Goal: Information Seeking & Learning: Learn about a topic

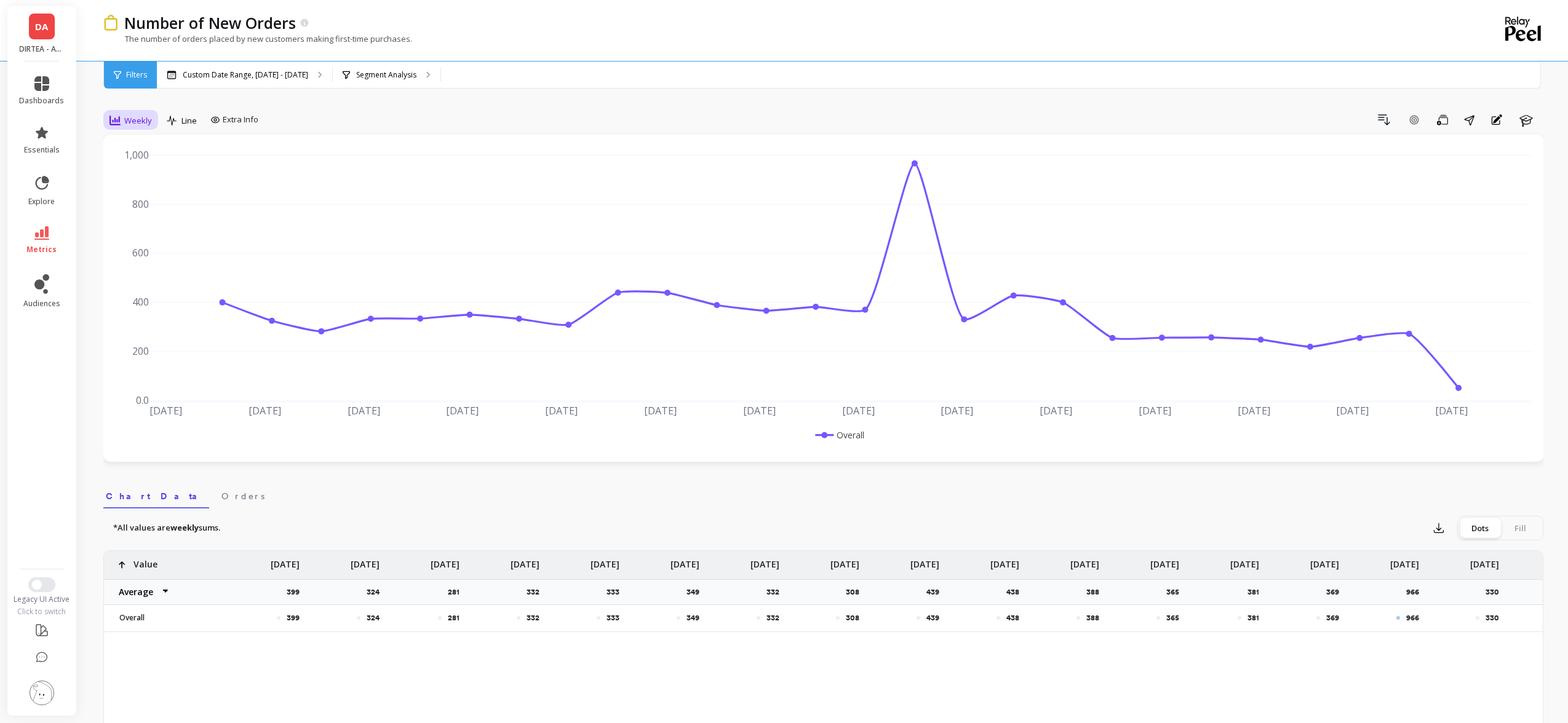
click at [137, 116] on span "Weekly" at bounding box center [138, 120] width 28 height 12
click at [140, 174] on div "Daily" at bounding box center [149, 171] width 70 height 12
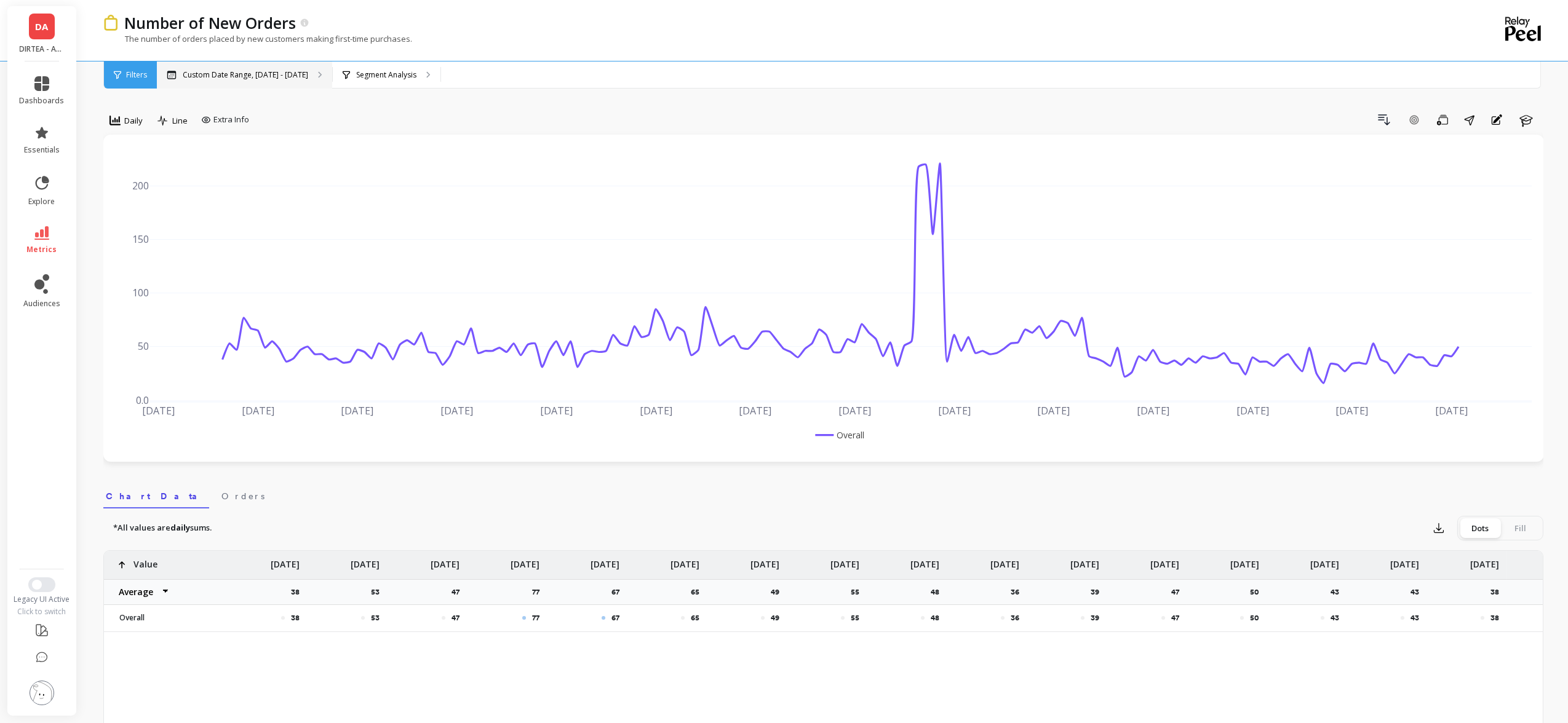
click at [219, 72] on p "Custom Date Range, [DATE] - [DATE]" at bounding box center [246, 74] width 125 height 10
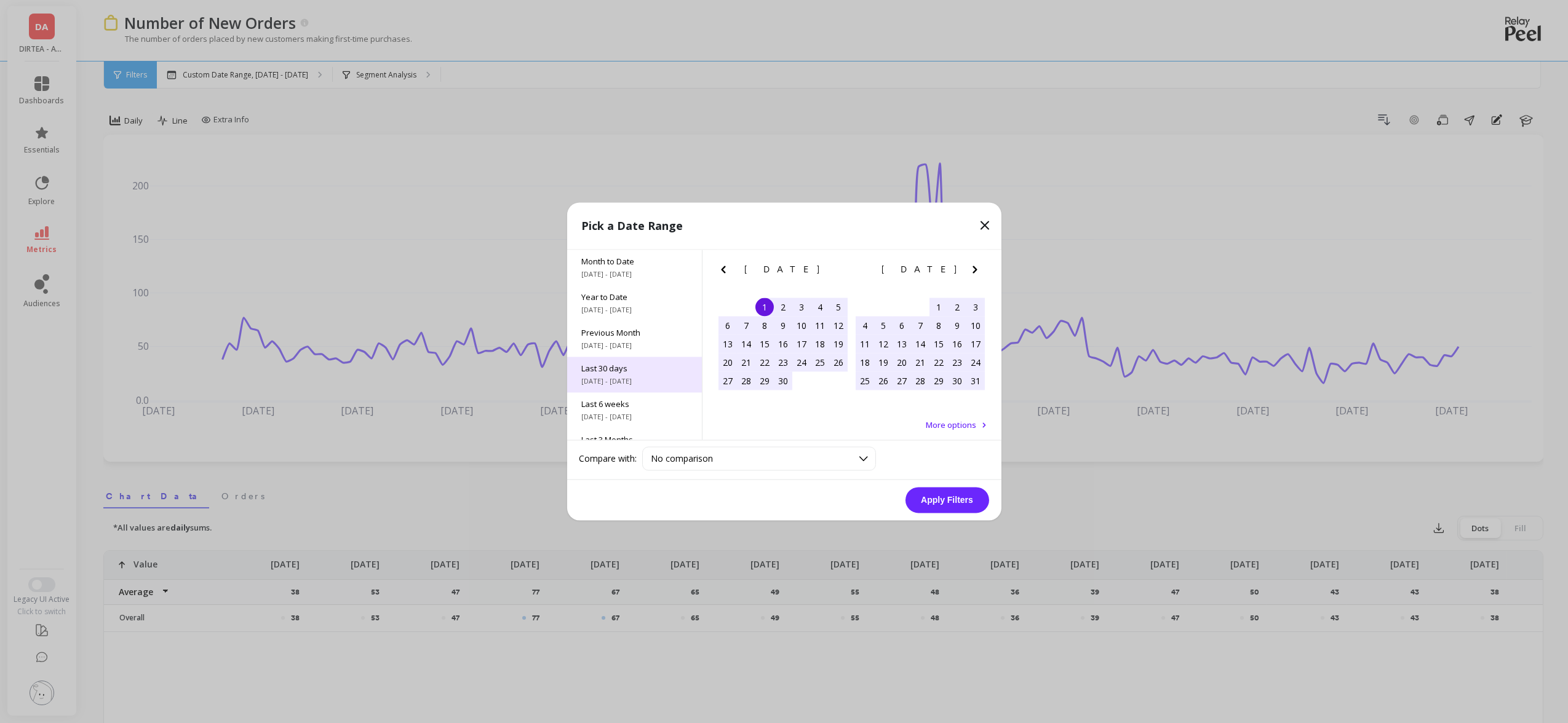
click at [632, 360] on div "Last 30 days 8/24/2025 - 9/22/2025" at bounding box center [634, 375] width 134 height 36
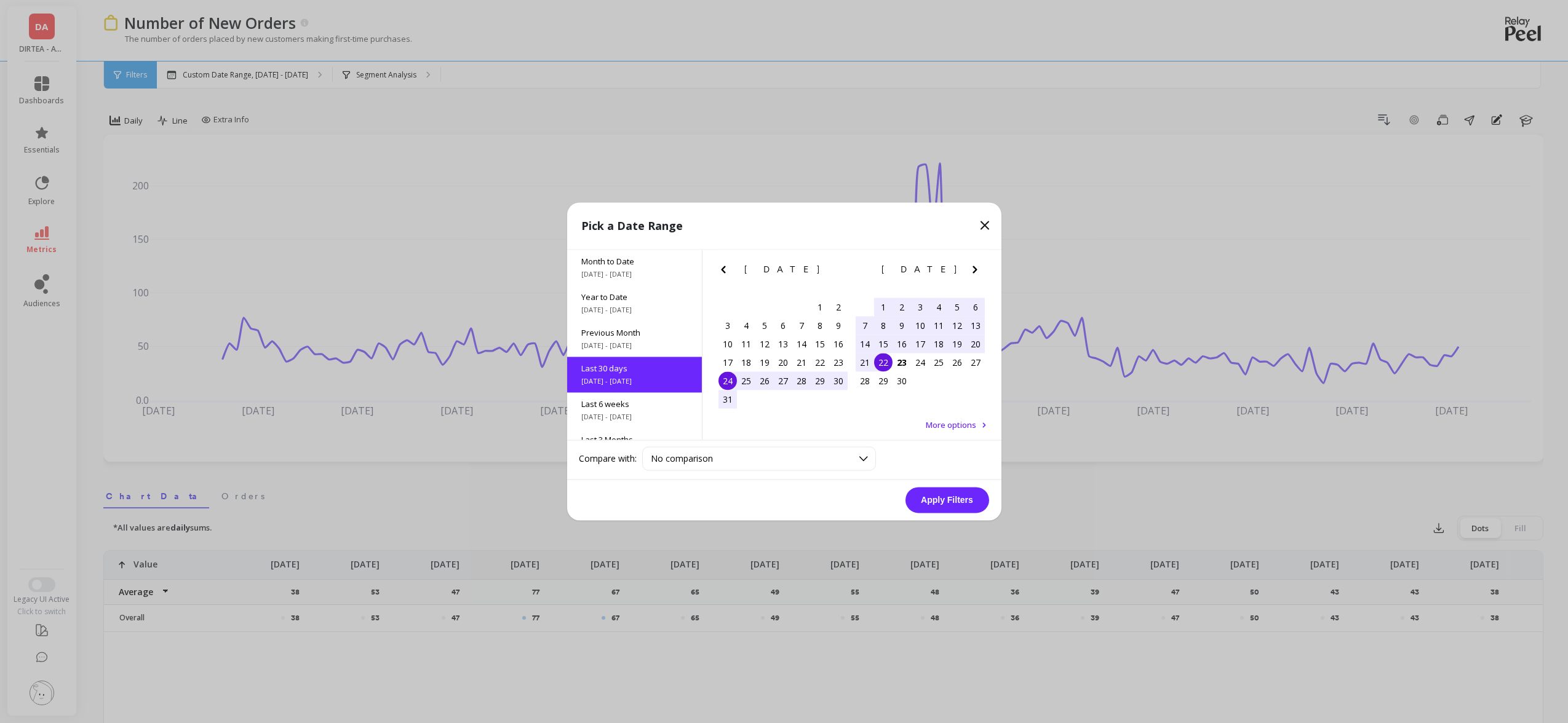
scroll to position [30, 0]
click at [883, 305] on div "1" at bounding box center [883, 307] width 19 height 19
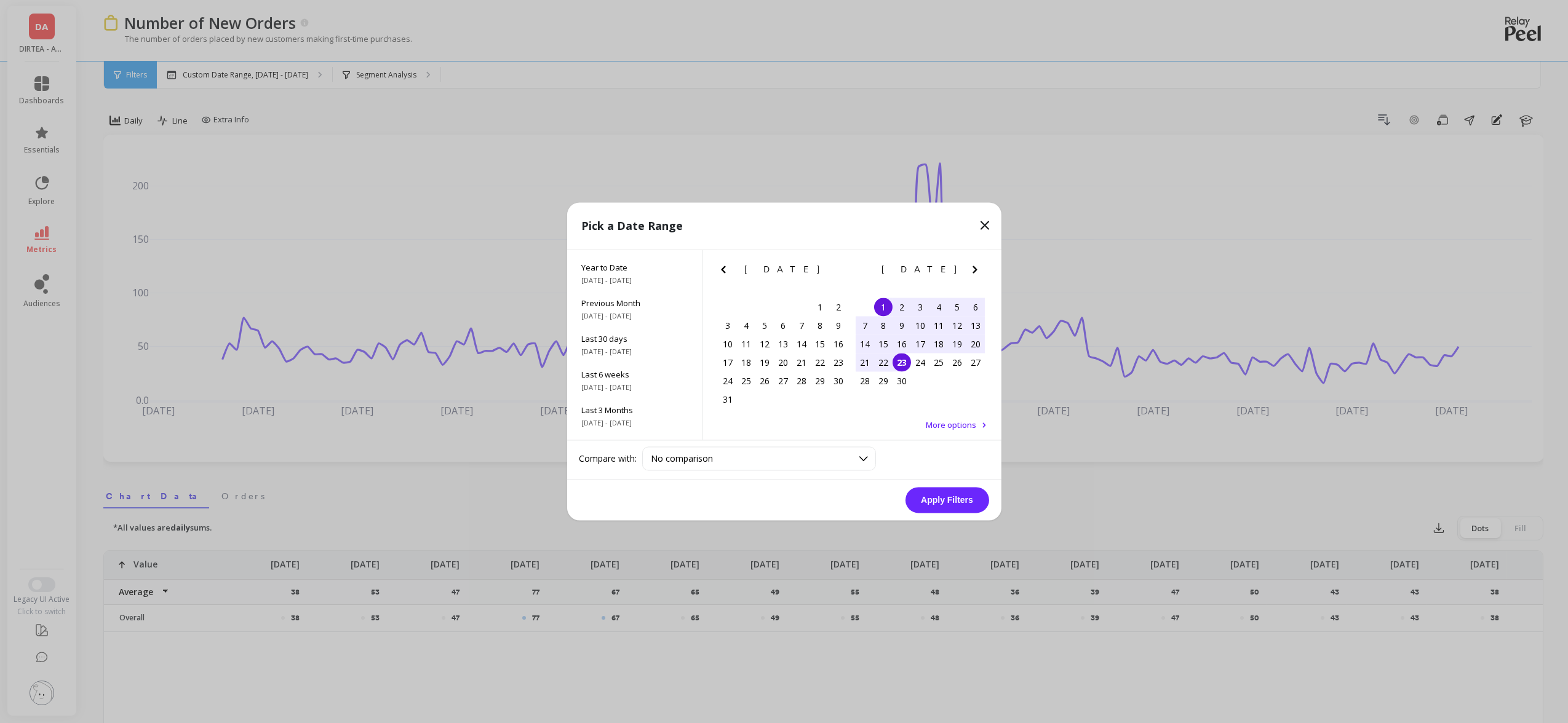
click at [900, 366] on div "23" at bounding box center [901, 363] width 19 height 19
click at [938, 500] on button "Apply Filters" at bounding box center [946, 500] width 83 height 26
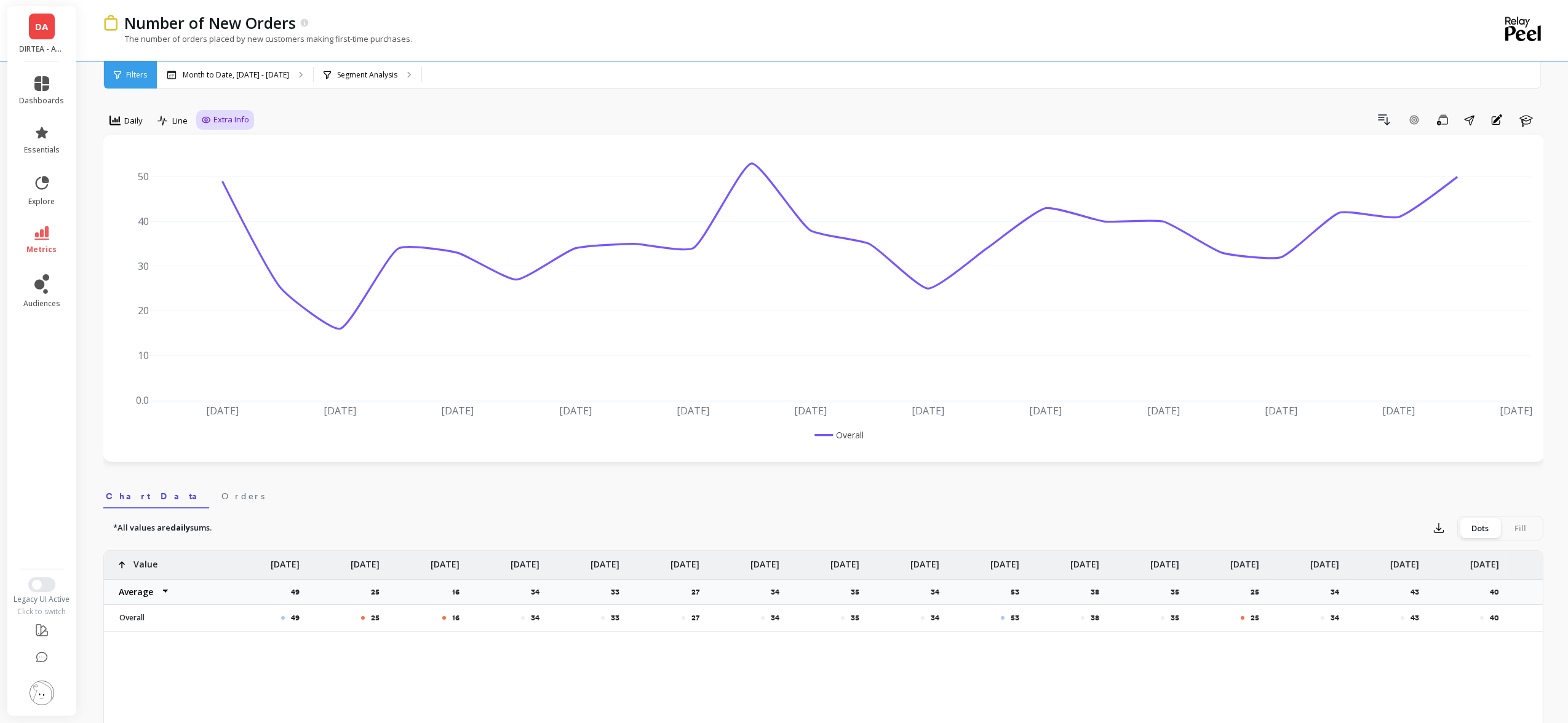
click at [208, 126] on div "Extra Info" at bounding box center [225, 120] width 58 height 20
click at [225, 115] on span "Extra Info" at bounding box center [231, 120] width 36 height 13
click at [232, 189] on input "Values" at bounding box center [228, 192] width 43 height 13
checkbox input "true"
click at [333, 59] on div "Number of New Orders The number of orders placed by new customers making first-…" at bounding box center [772, 30] width 1339 height 61
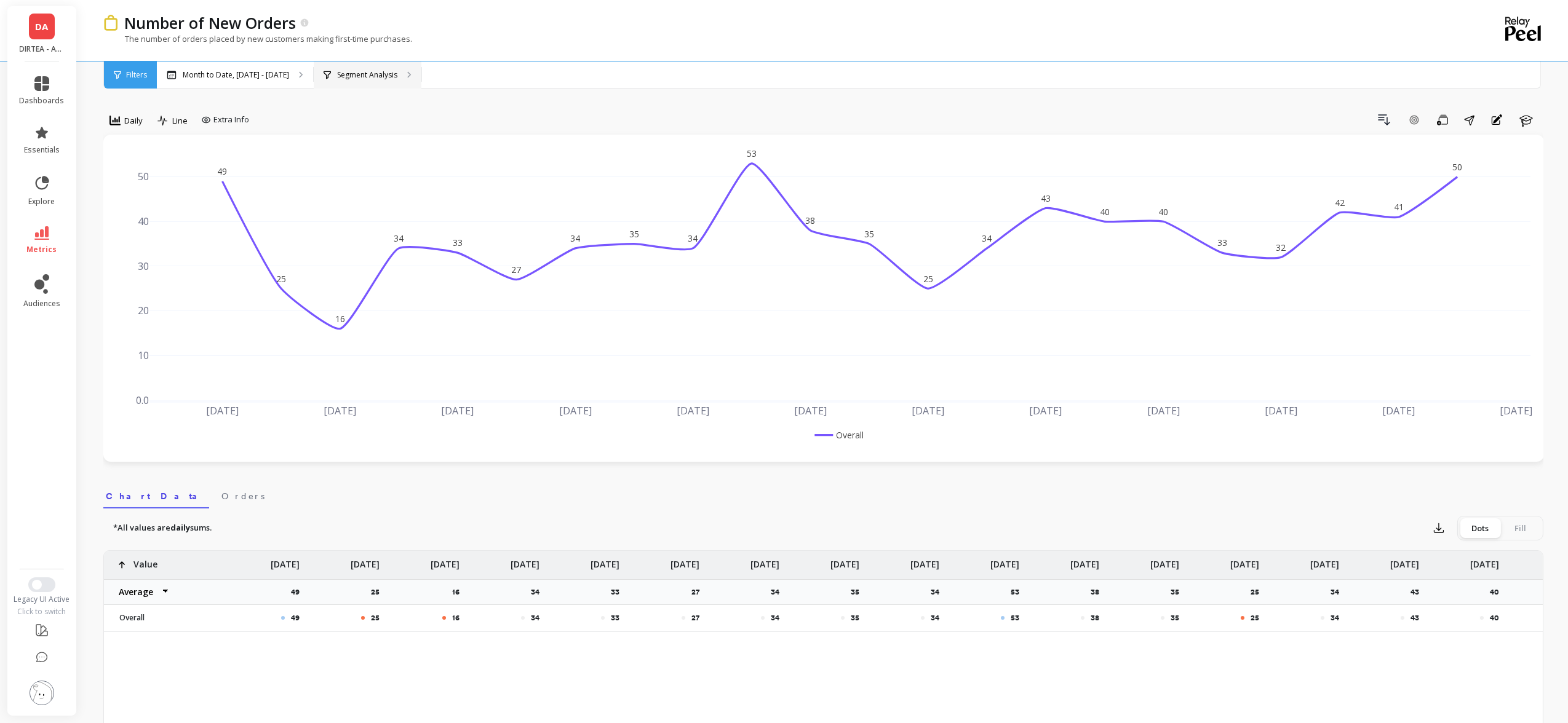
click at [340, 72] on p "Segment Analysis" at bounding box center [366, 74] width 60 height 10
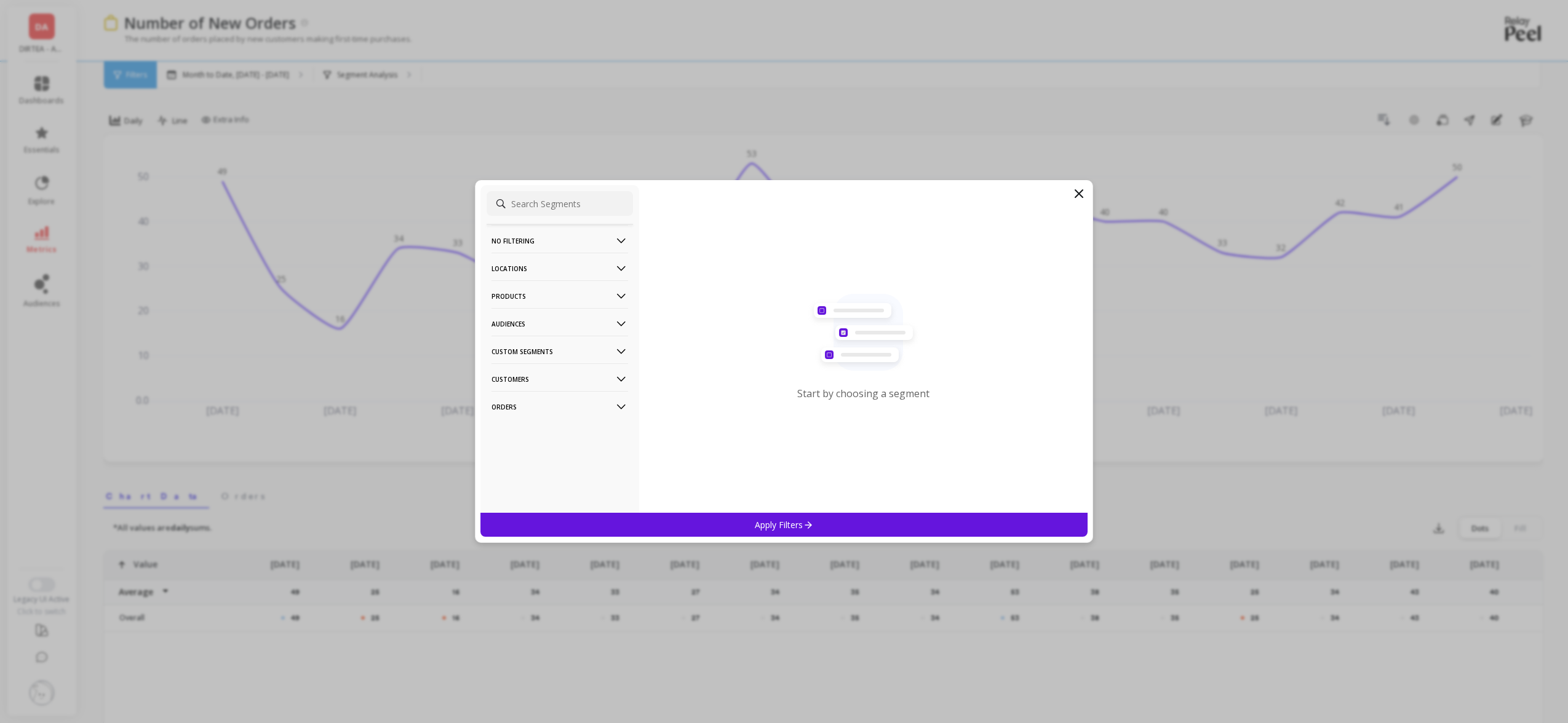
click at [550, 290] on p "Products" at bounding box center [559, 296] width 136 height 31
click at [513, 364] on div "SKUs" at bounding box center [559, 363] width 146 height 20
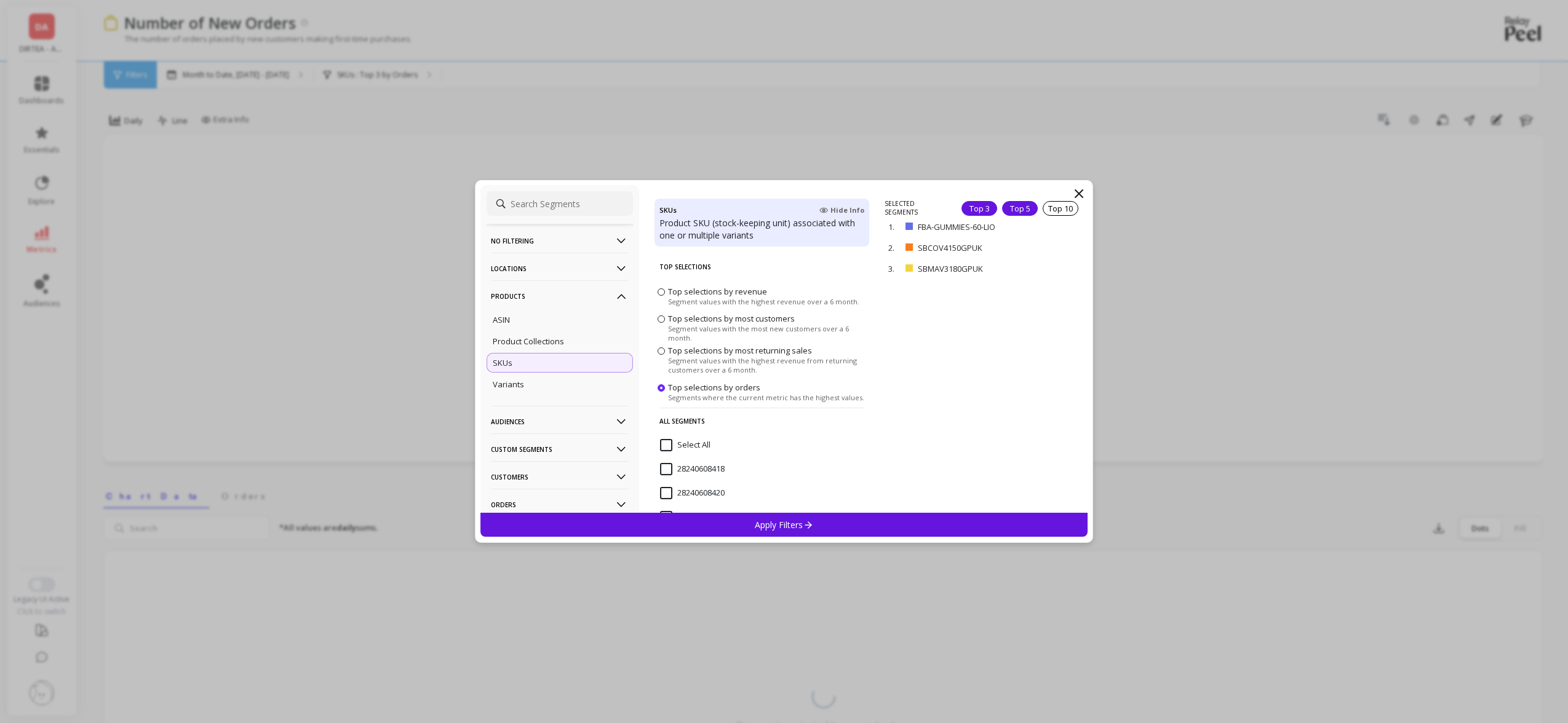
click at [1027, 202] on div "Top 5" at bounding box center [1020, 208] width 36 height 14
click at [831, 513] on div "Apply Filters" at bounding box center [784, 524] width 607 height 24
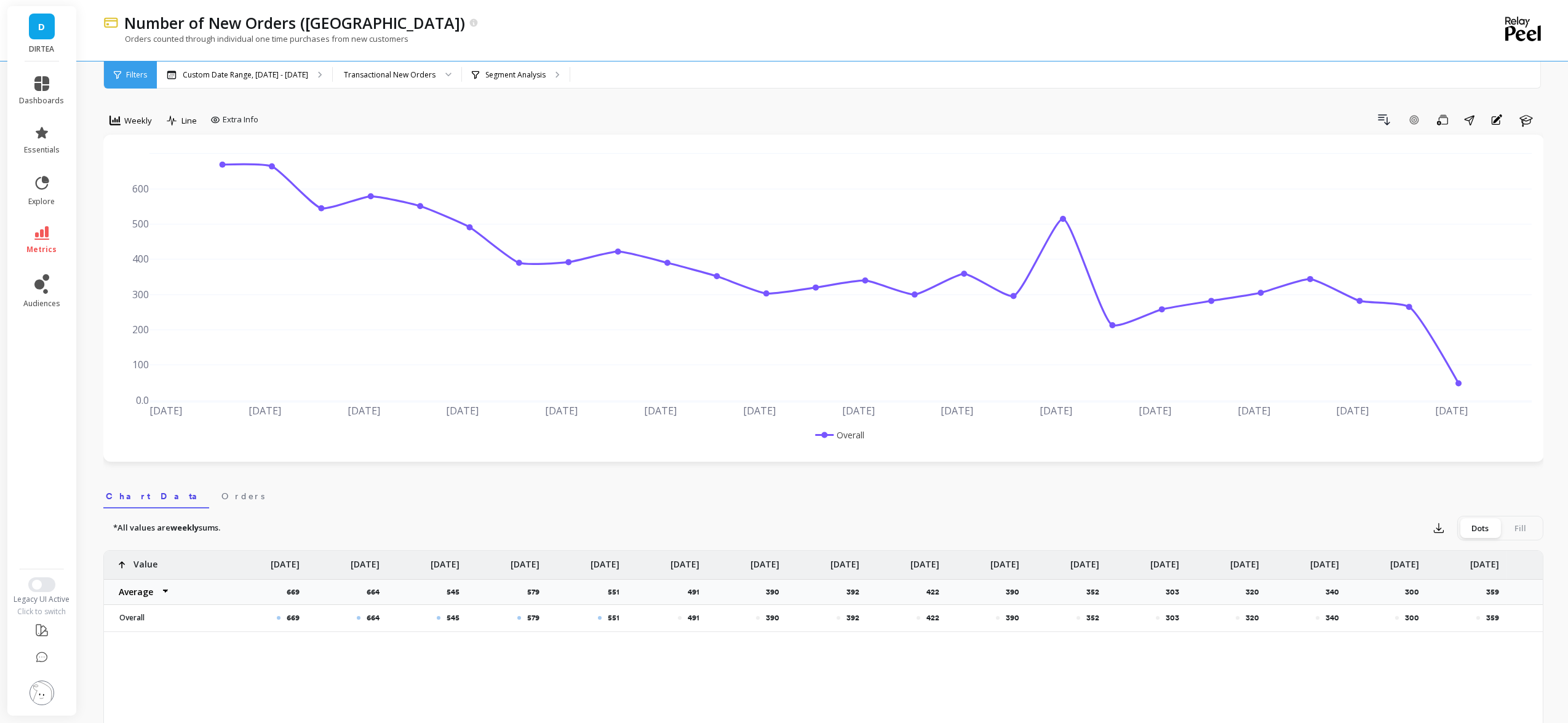
click at [40, 254] on span "metrics" at bounding box center [42, 249] width 30 height 10
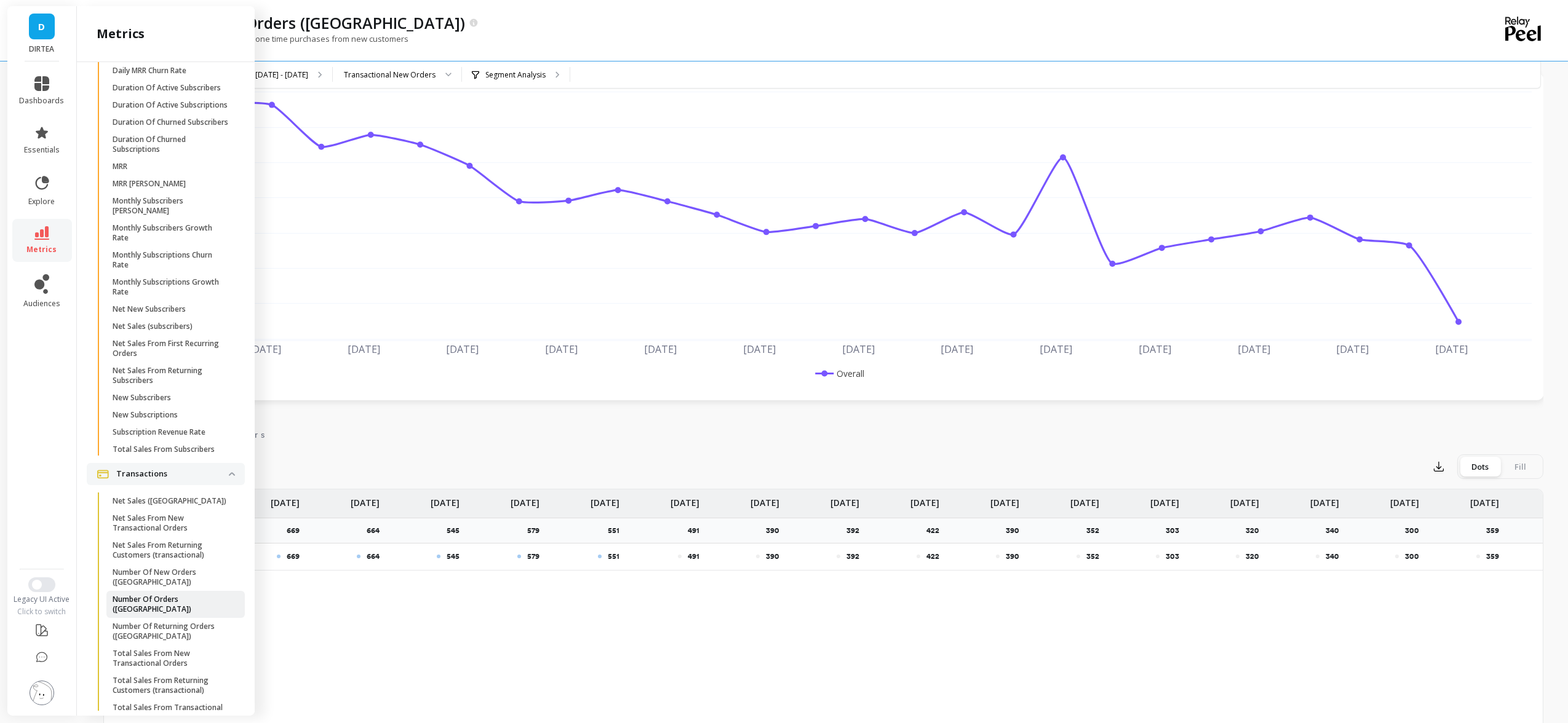
scroll to position [63, 0]
click at [166, 595] on p "Number Of Orders ([GEOGRAPHIC_DATA])" at bounding box center [171, 605] width 117 height 20
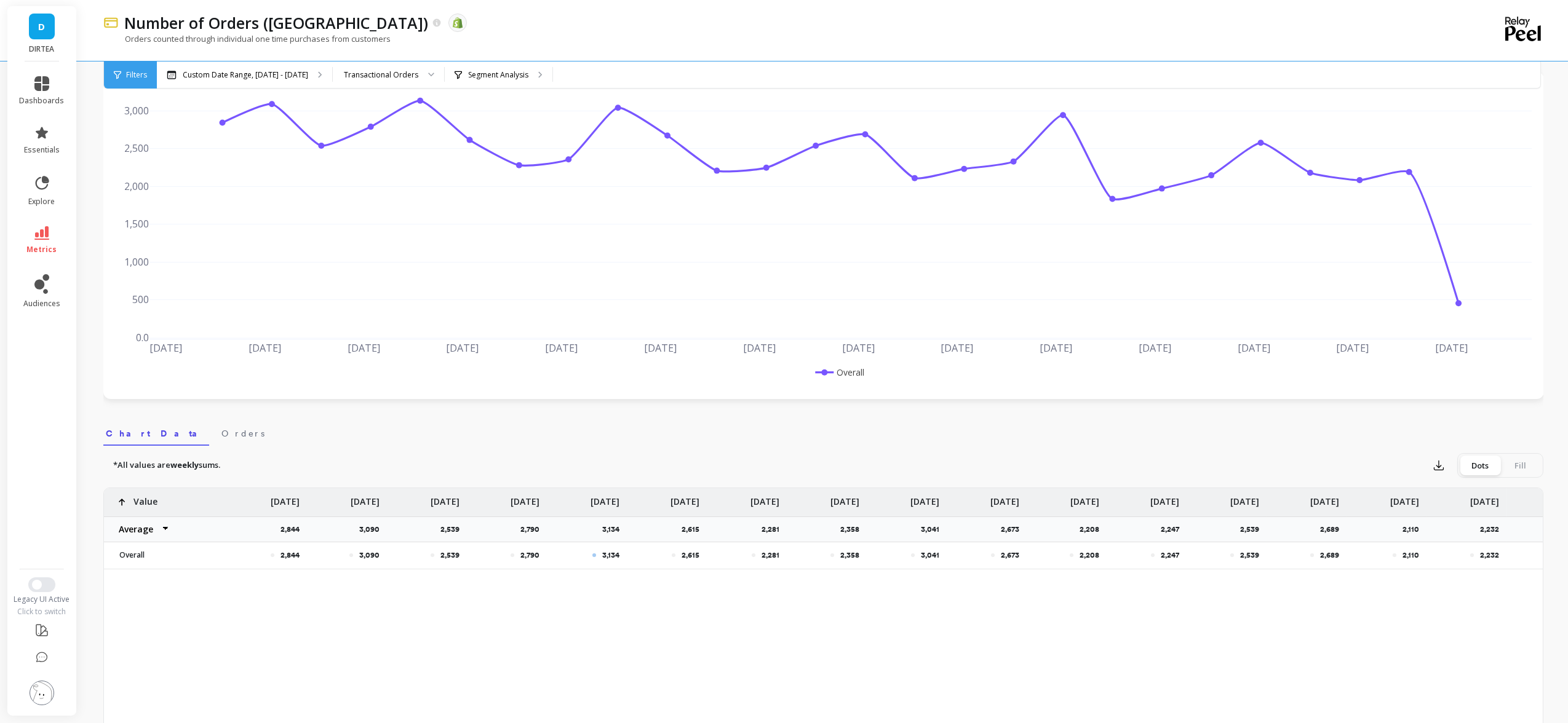
click at [30, 13] on div "D DIRTEA" at bounding box center [41, 34] width 69 height 56
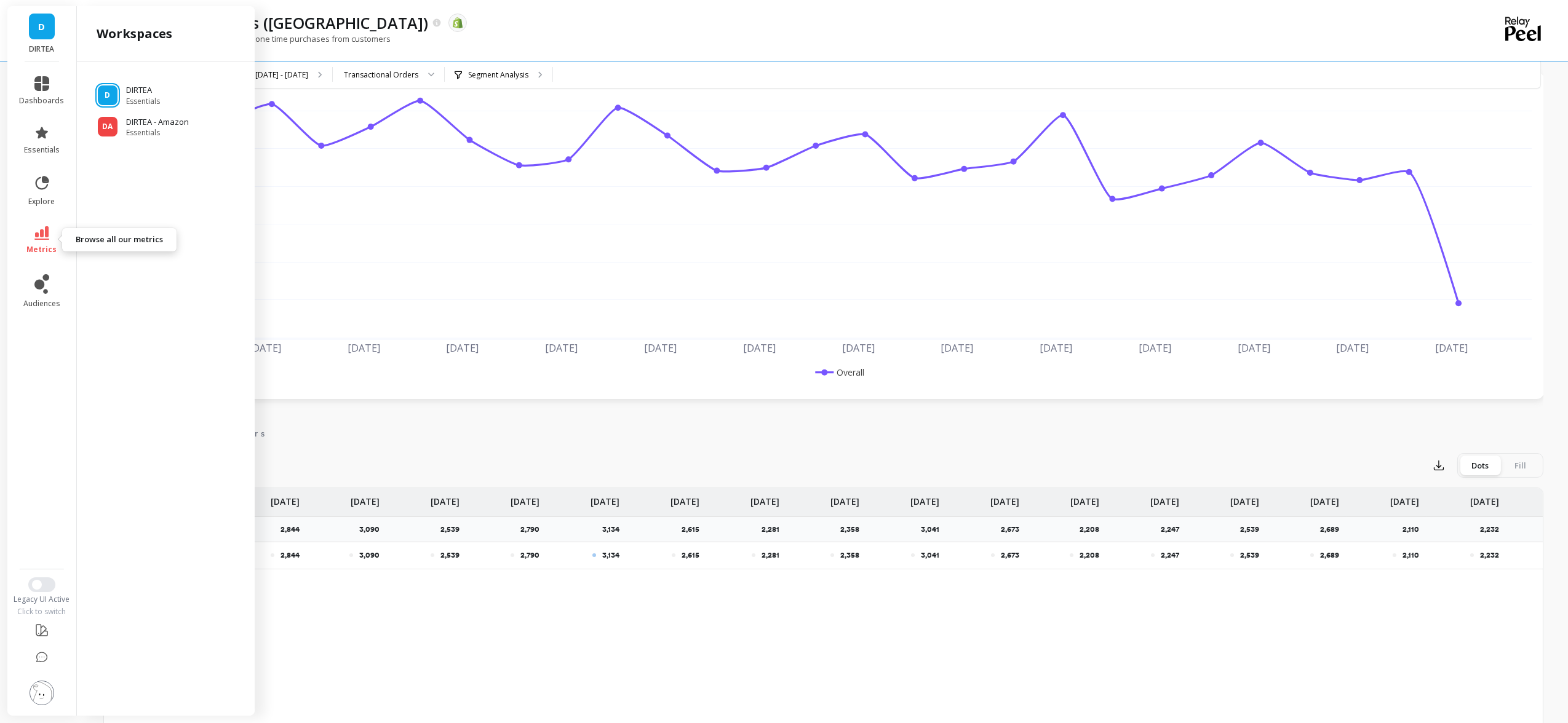
click at [34, 245] on span "metrics" at bounding box center [42, 249] width 30 height 10
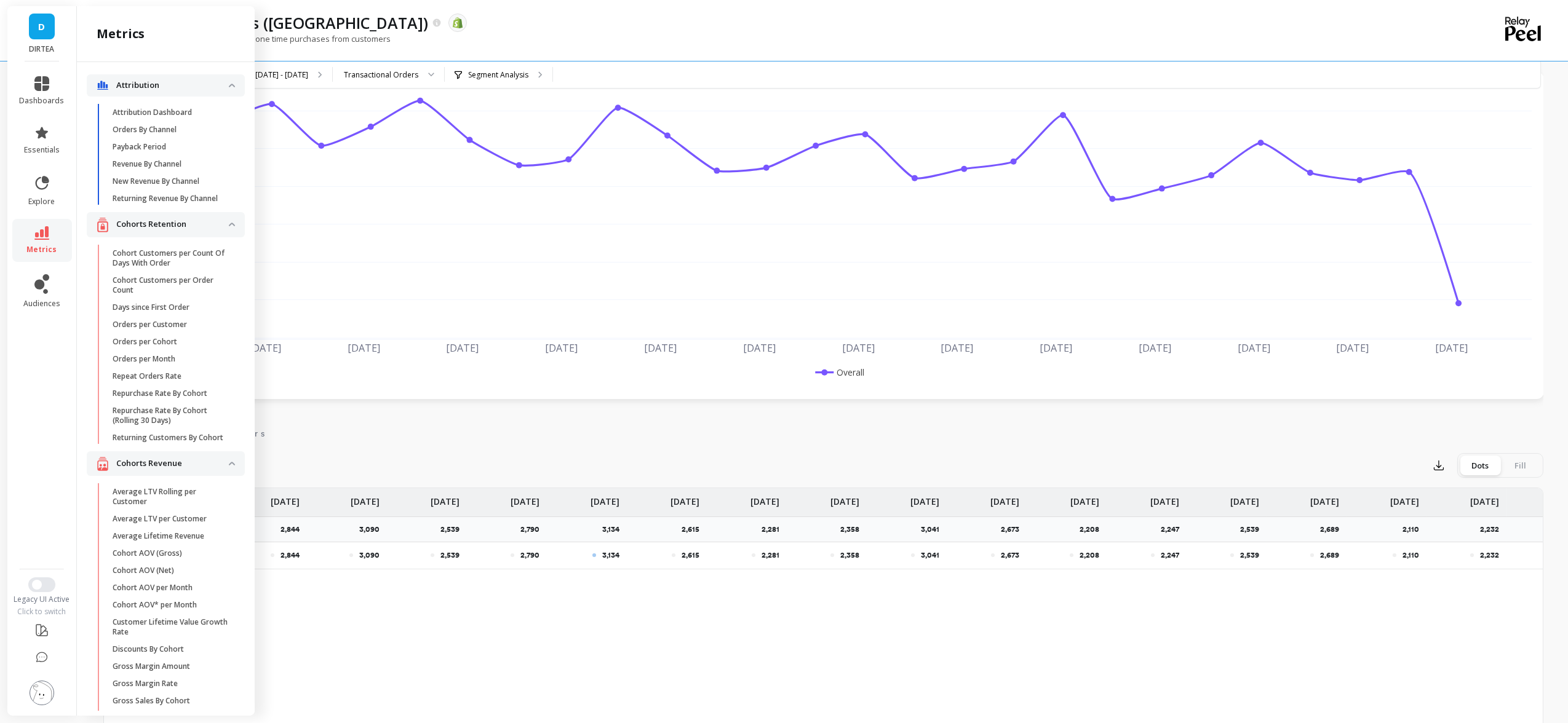
scroll to position [3439, 0]
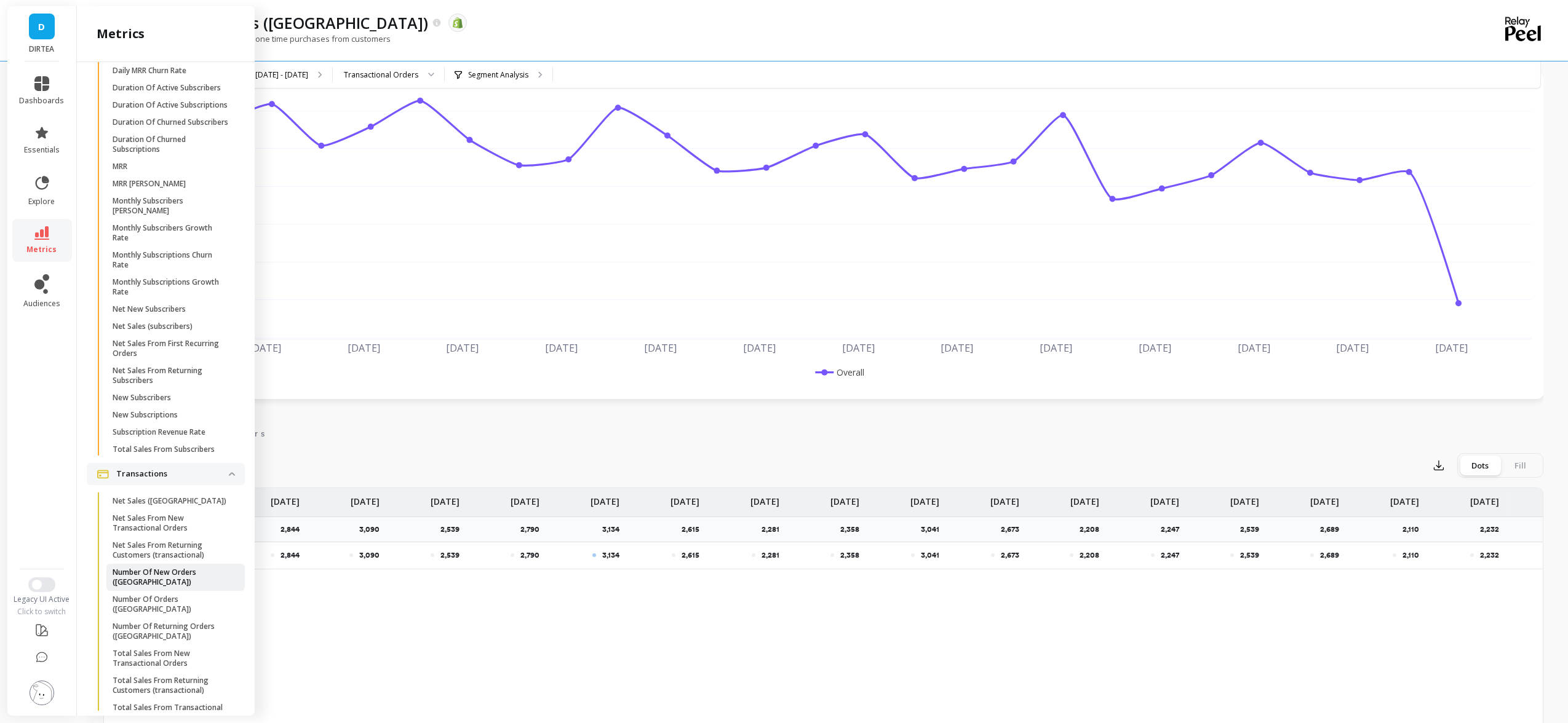
click at [176, 568] on p "Number Of New Orders ([GEOGRAPHIC_DATA])" at bounding box center [171, 578] width 117 height 20
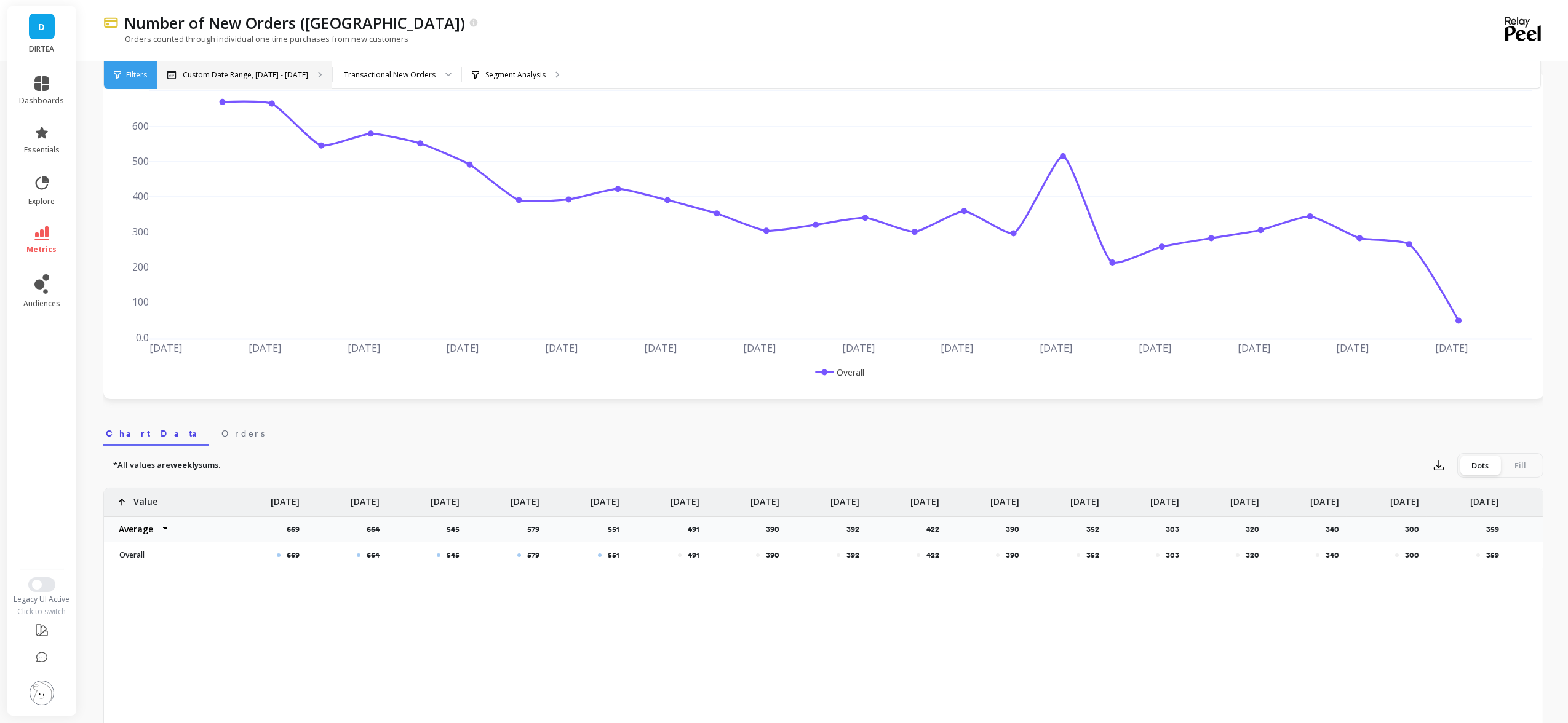
click at [252, 77] on p "Custom Date Range, [DATE] - [DATE]" at bounding box center [246, 74] width 125 height 10
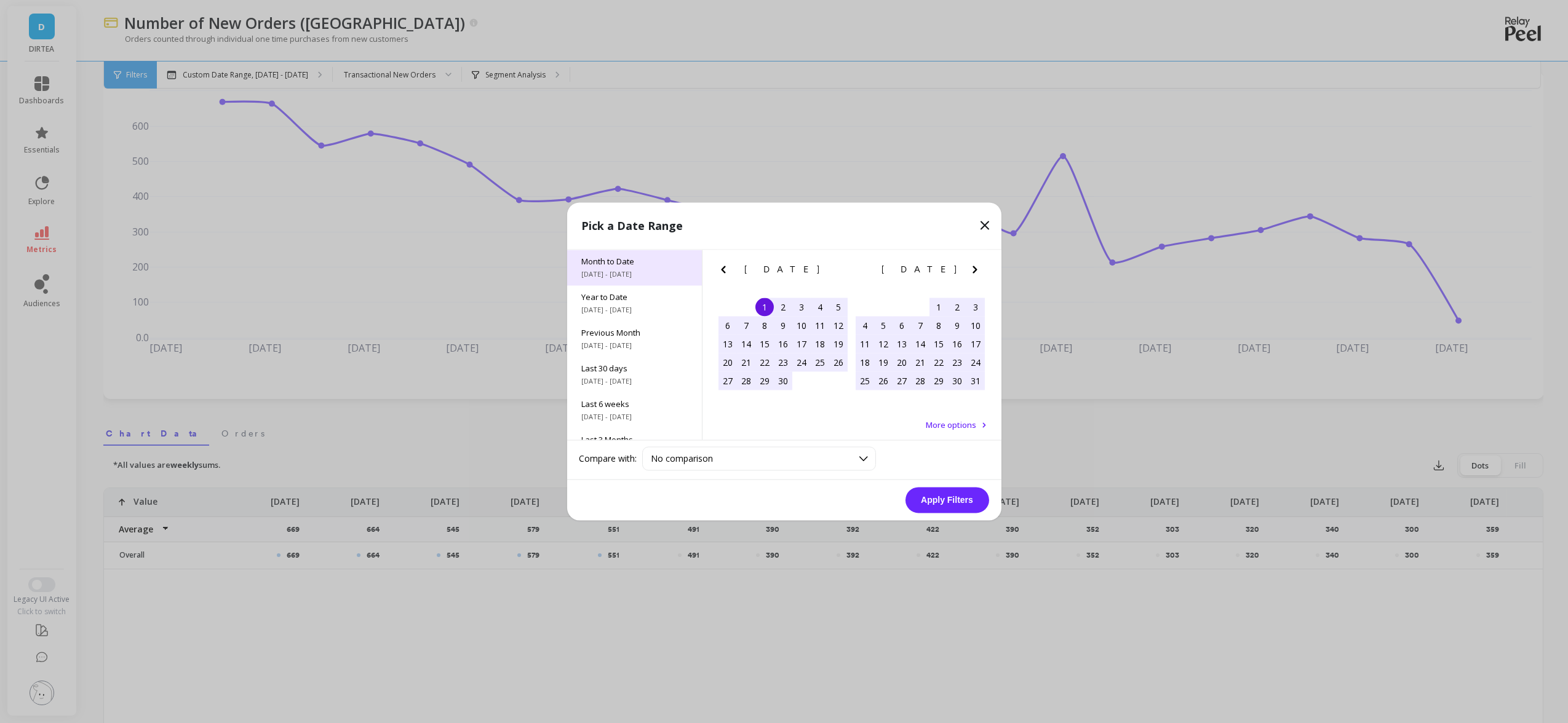
click at [616, 265] on span "Month to Date" at bounding box center [633, 262] width 105 height 11
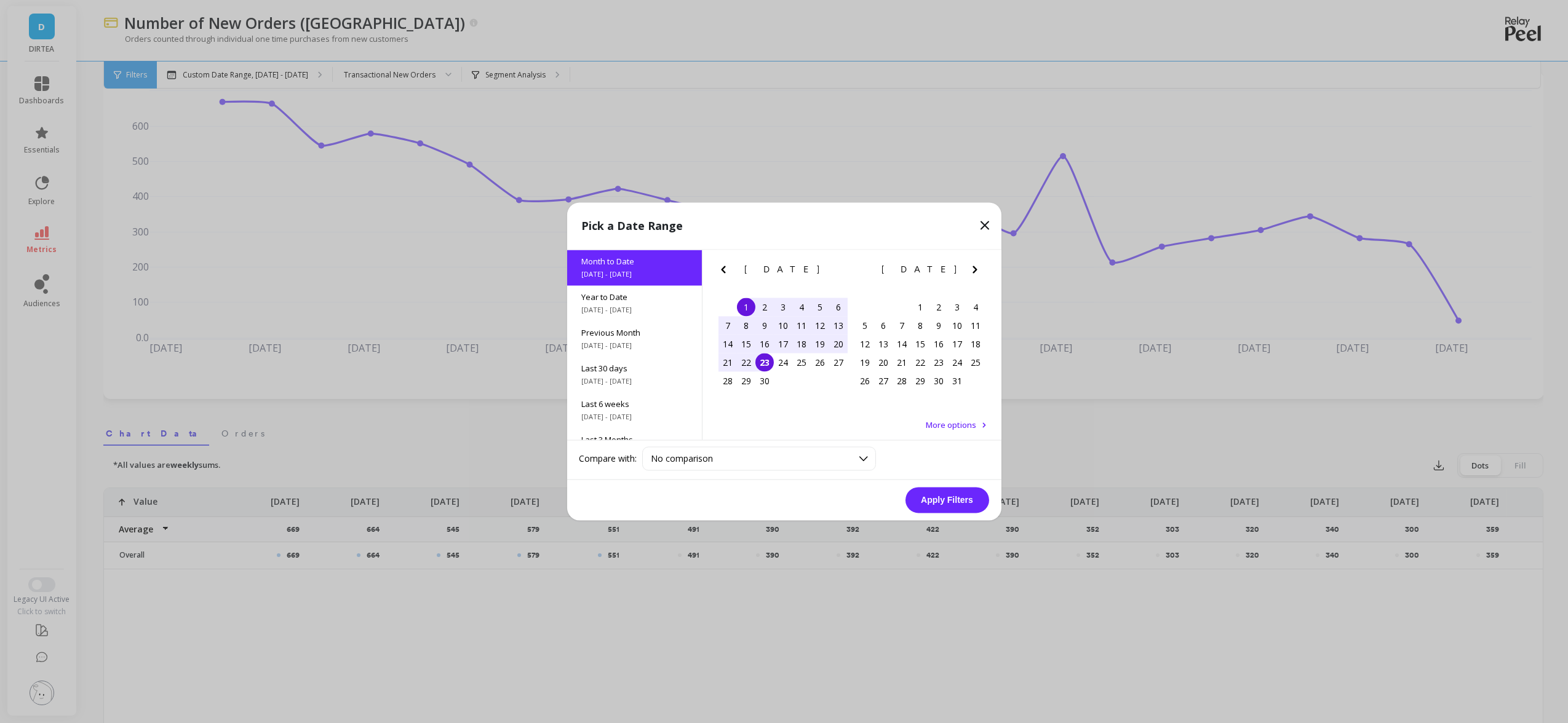
click at [940, 512] on div "Apply Filters" at bounding box center [784, 500] width 435 height 40
click at [937, 499] on button "Apply Filters" at bounding box center [946, 500] width 83 height 26
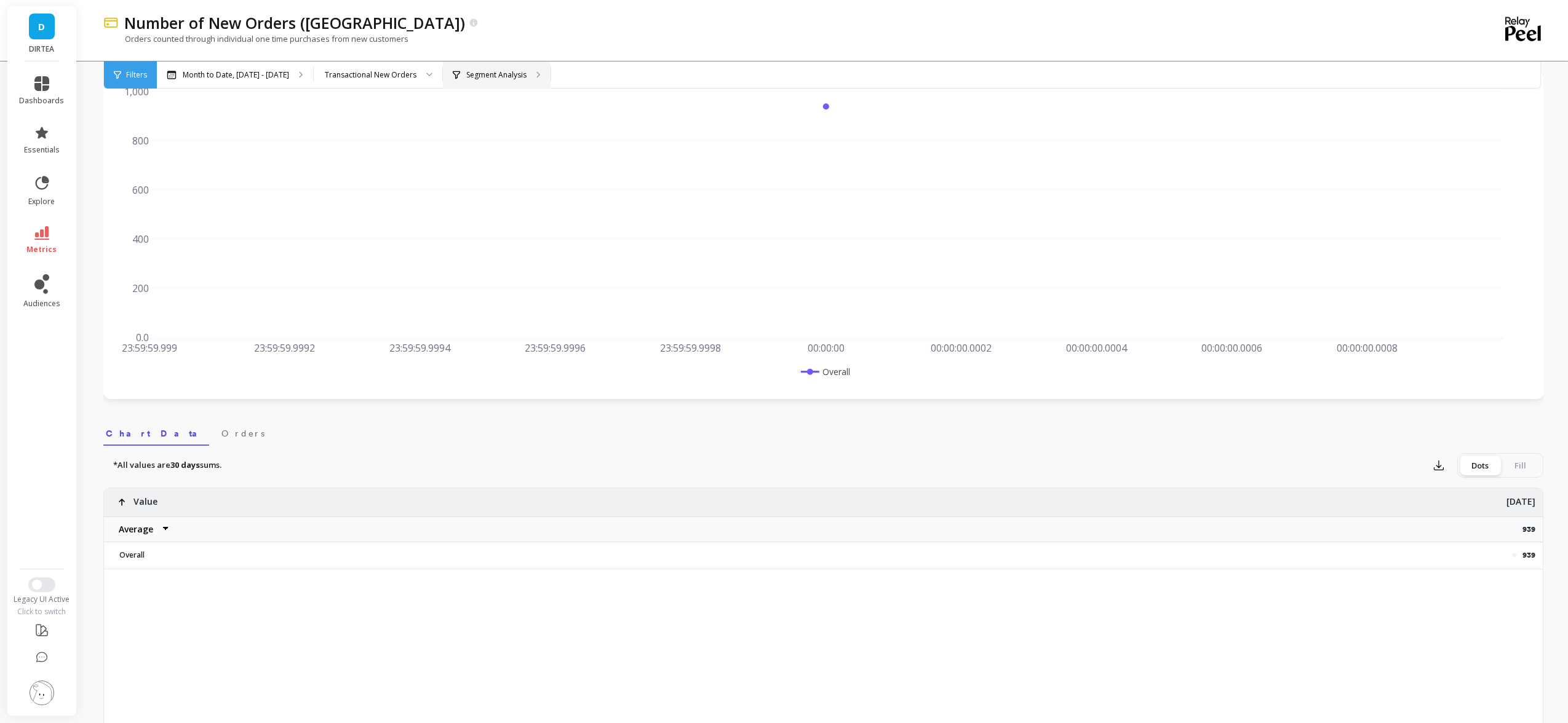
click at [493, 82] on div "Segment Analysis" at bounding box center [496, 75] width 108 height 27
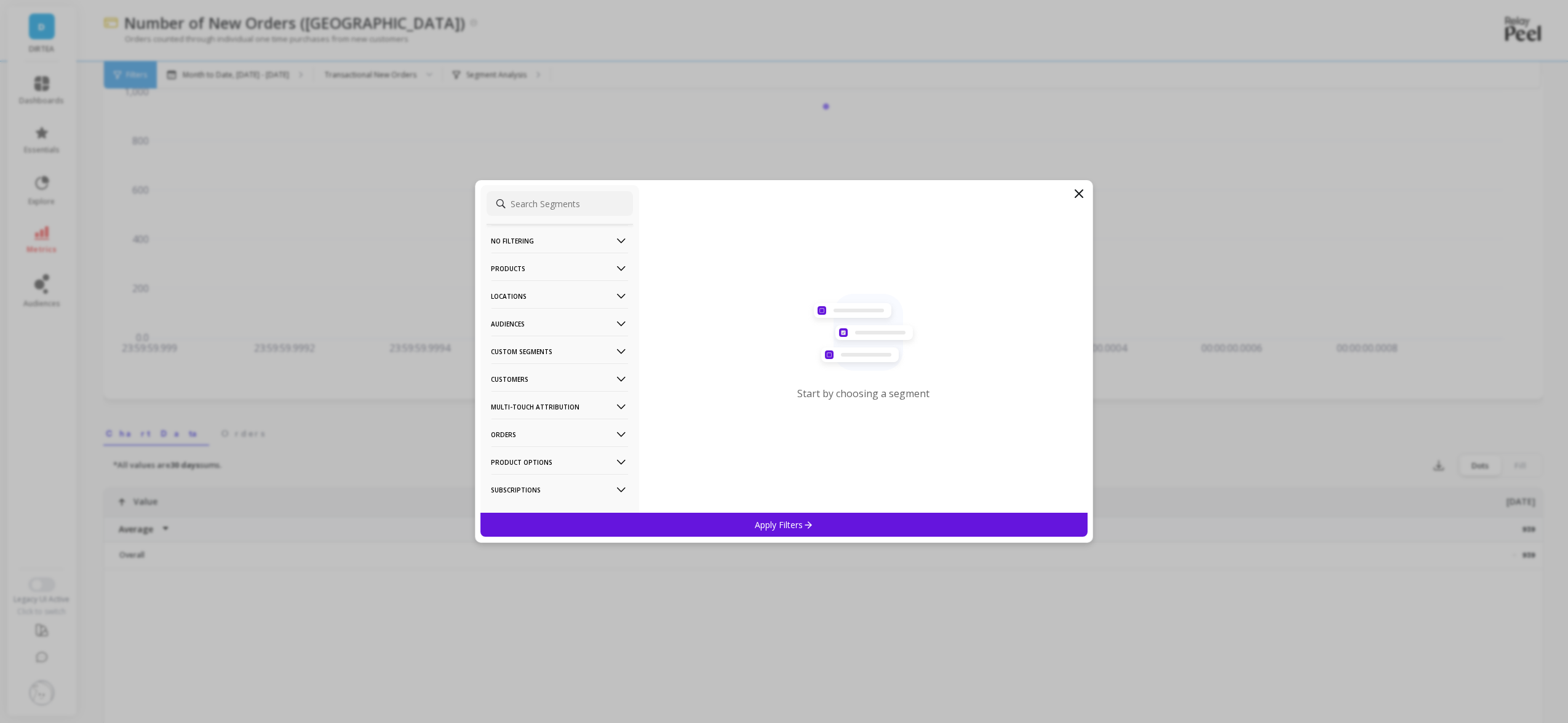
click at [583, 262] on p "Products" at bounding box center [559, 268] width 136 height 31
click at [525, 358] on p "Products" at bounding box center [509, 357] width 33 height 11
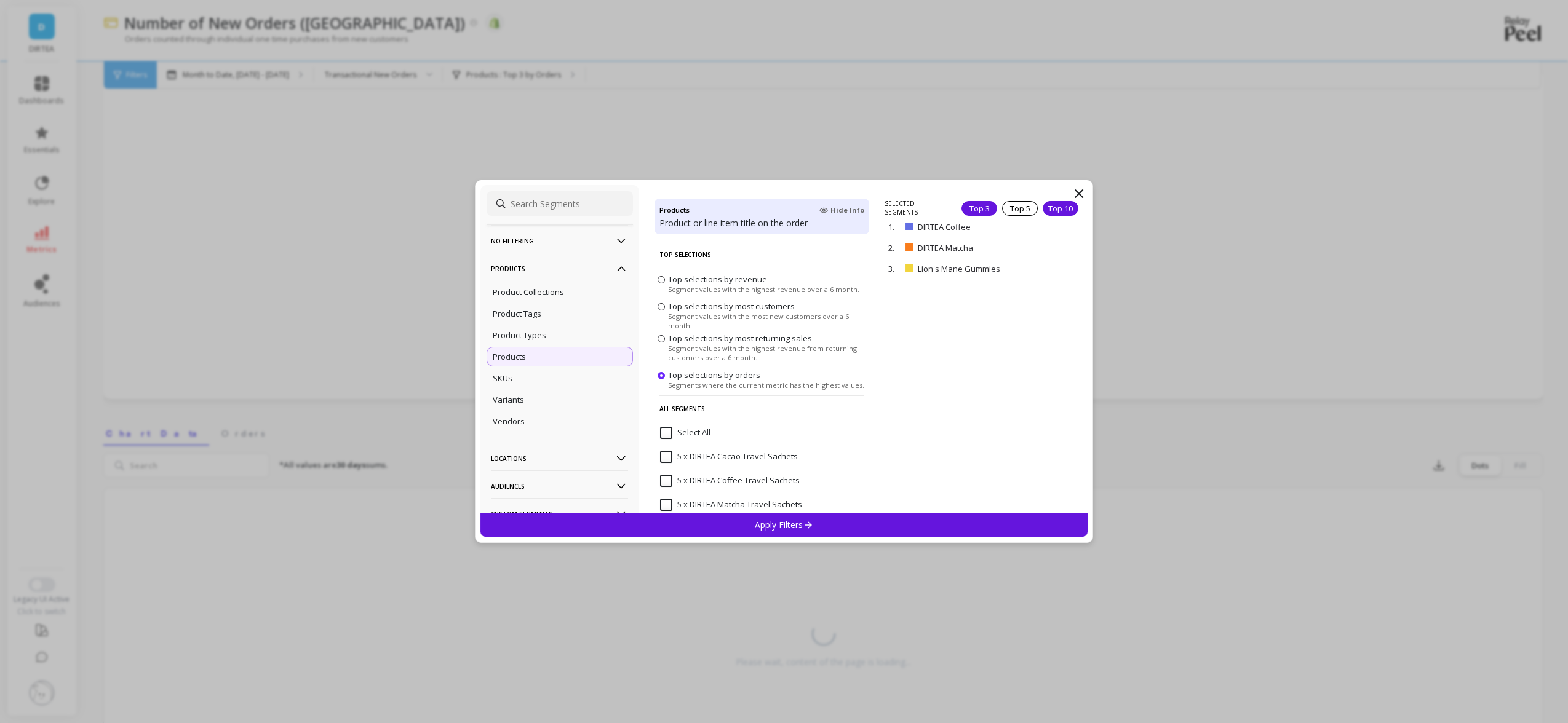
click at [1050, 209] on div "Top 10" at bounding box center [1060, 208] width 36 height 14
click at [854, 518] on div "Apply Filters" at bounding box center [784, 524] width 607 height 24
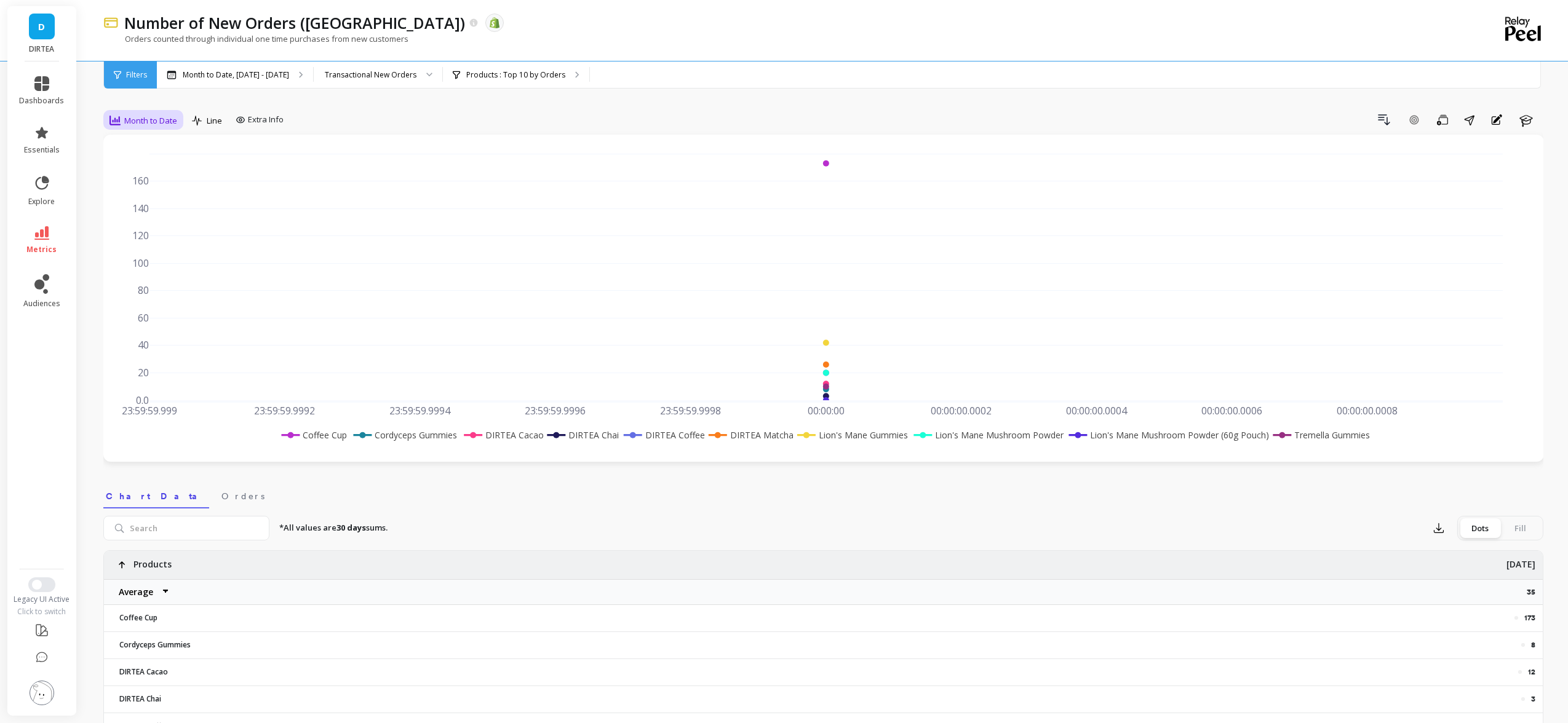
click at [164, 123] on span "Month to Date" at bounding box center [151, 120] width 53 height 12
click at [159, 164] on div "Daily" at bounding box center [149, 172] width 85 height 22
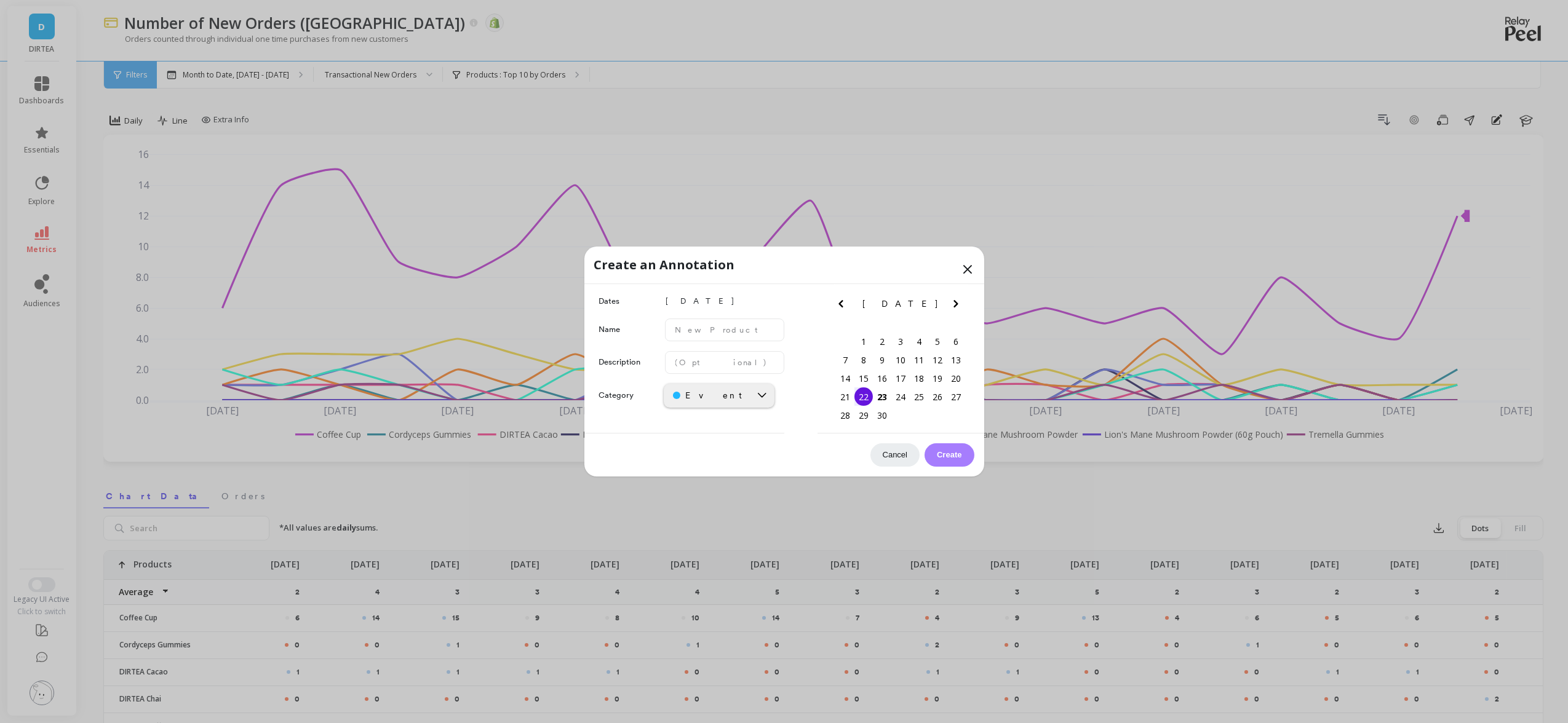
click at [964, 268] on icon at bounding box center [967, 269] width 14 height 14
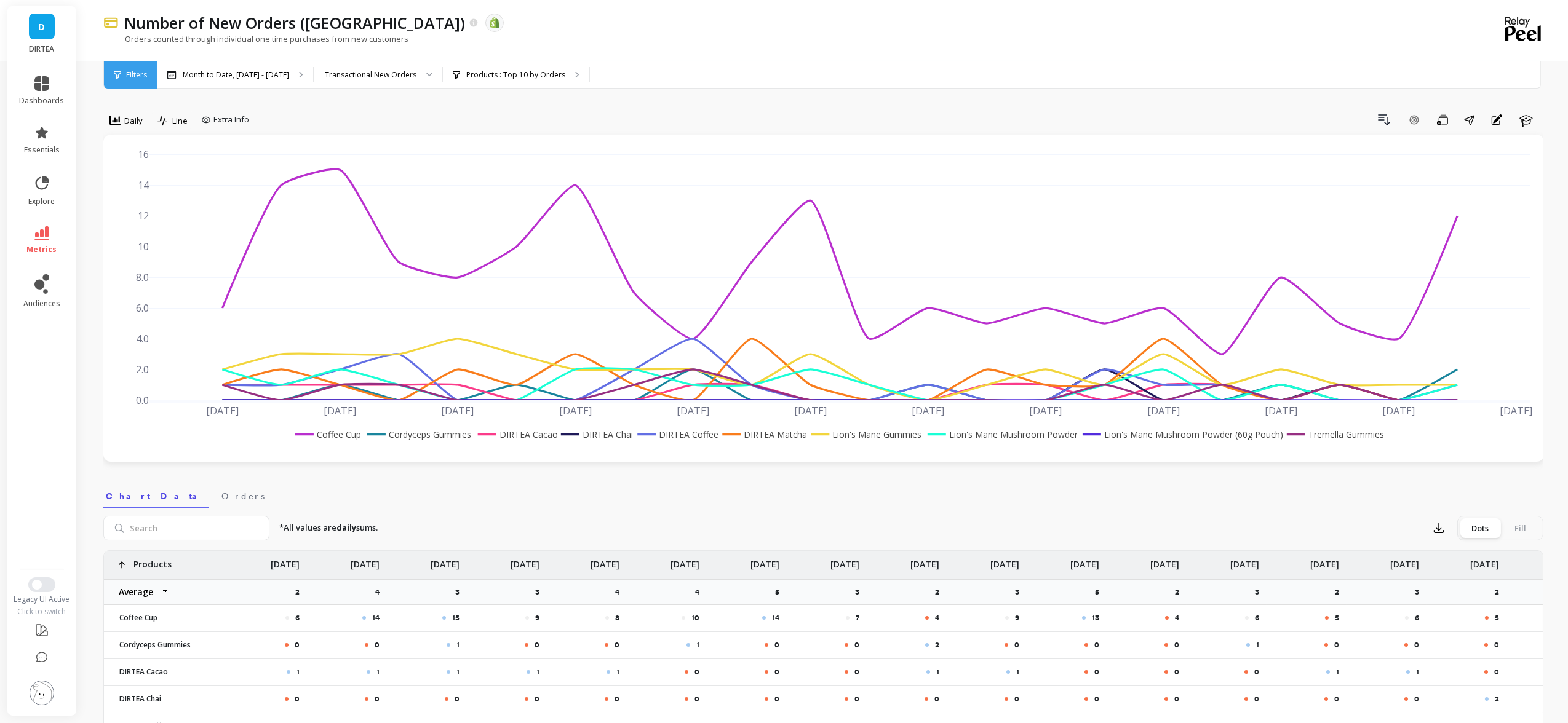
click at [338, 433] on rect at bounding box center [327, 435] width 71 height 13
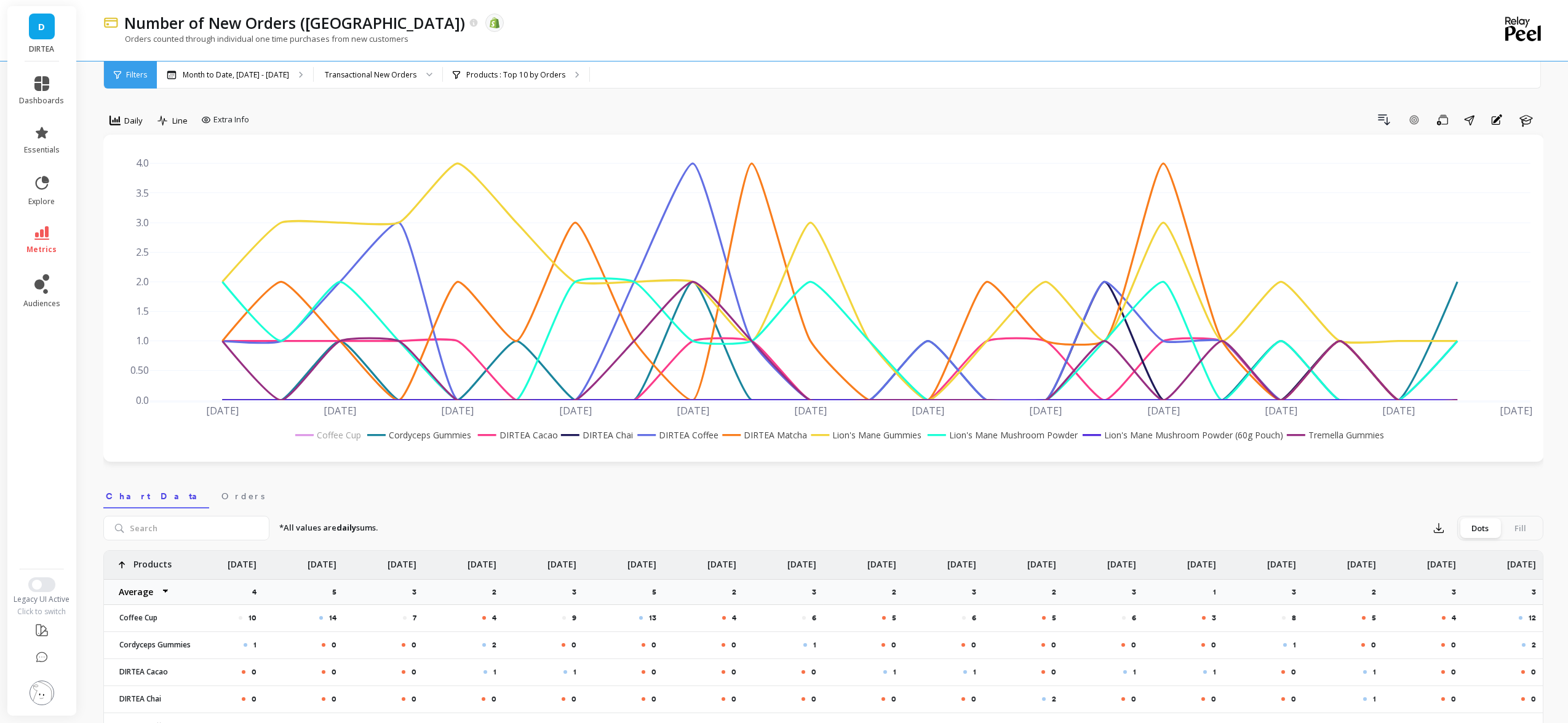
click at [40, 24] on span "D" at bounding box center [42, 27] width 7 height 14
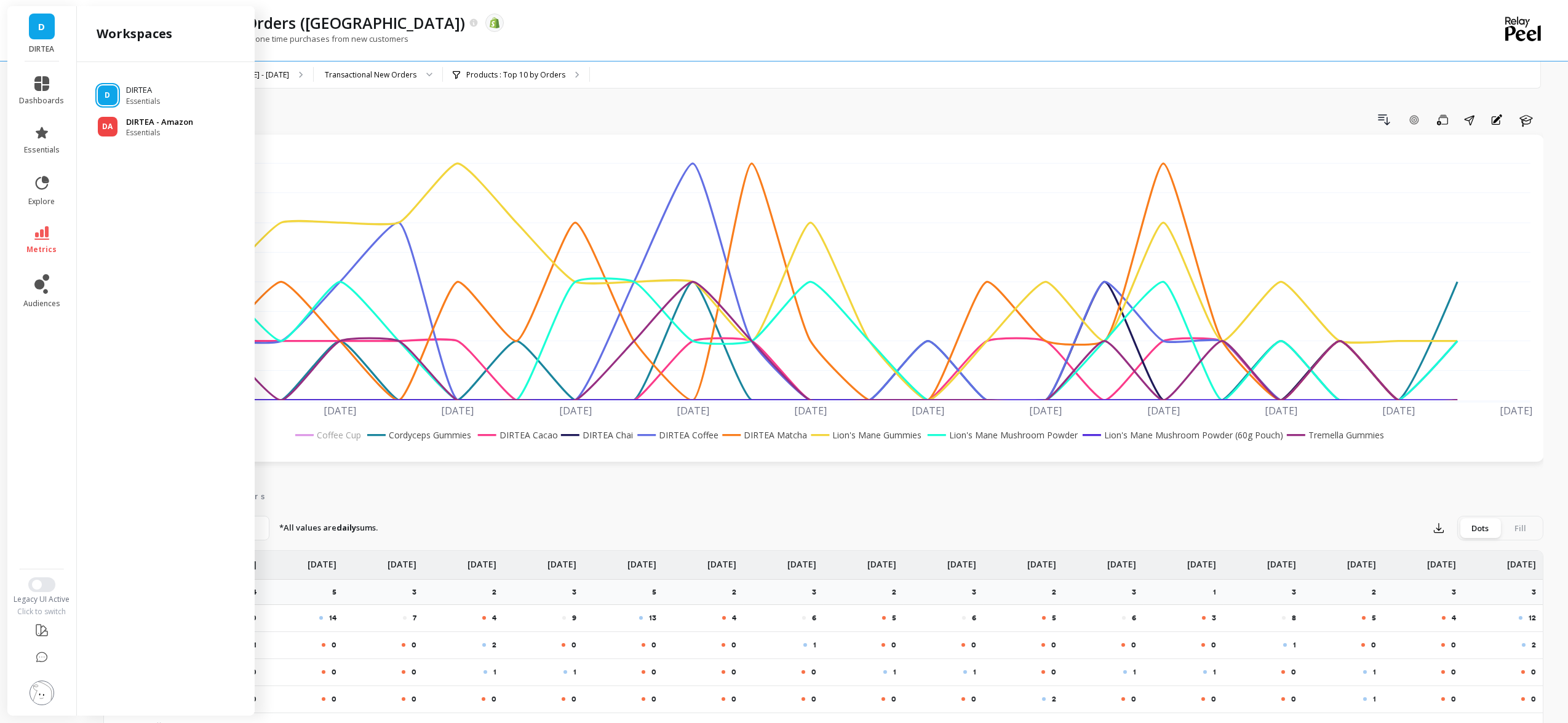
click at [168, 128] on span "Essentials" at bounding box center [159, 133] width 67 height 10
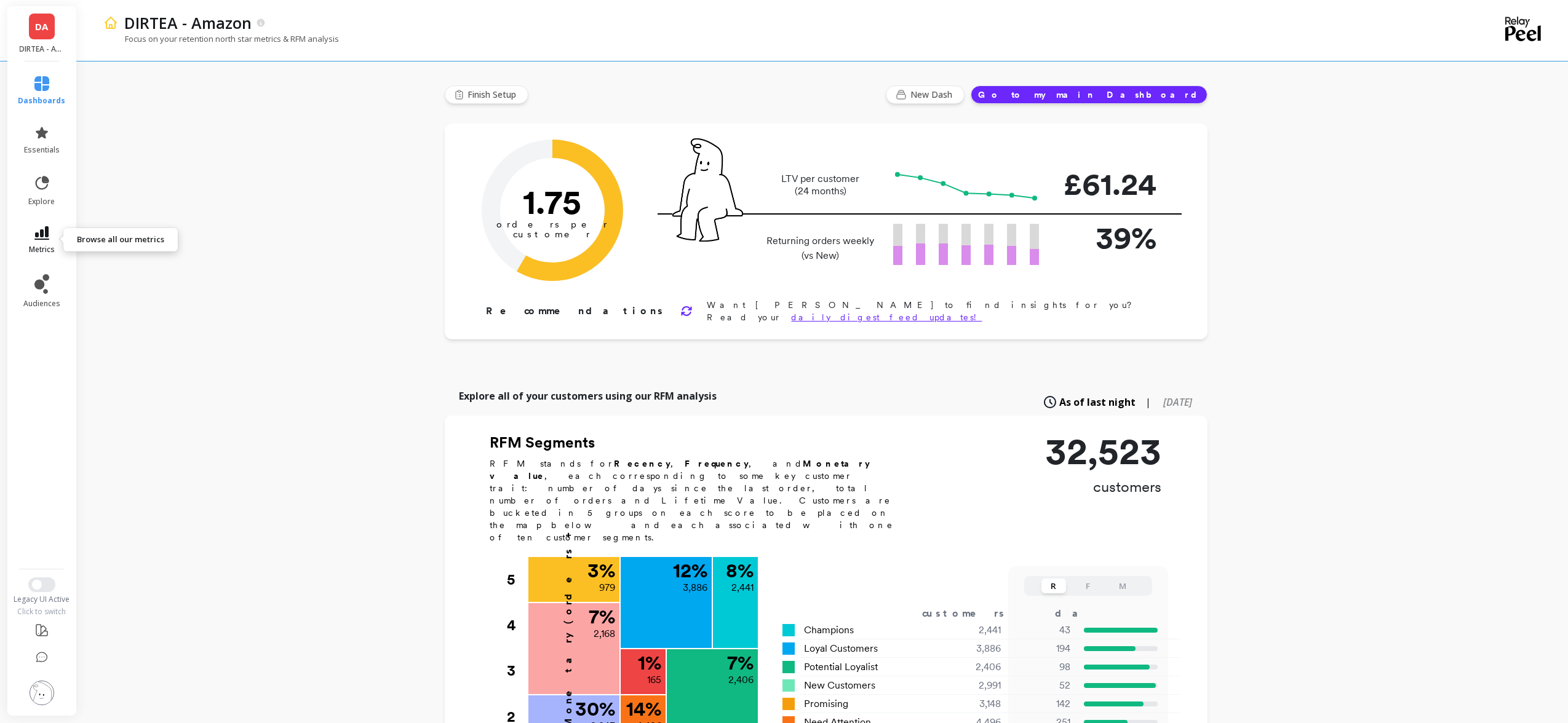
click at [41, 242] on link "metrics" at bounding box center [42, 241] width 47 height 29
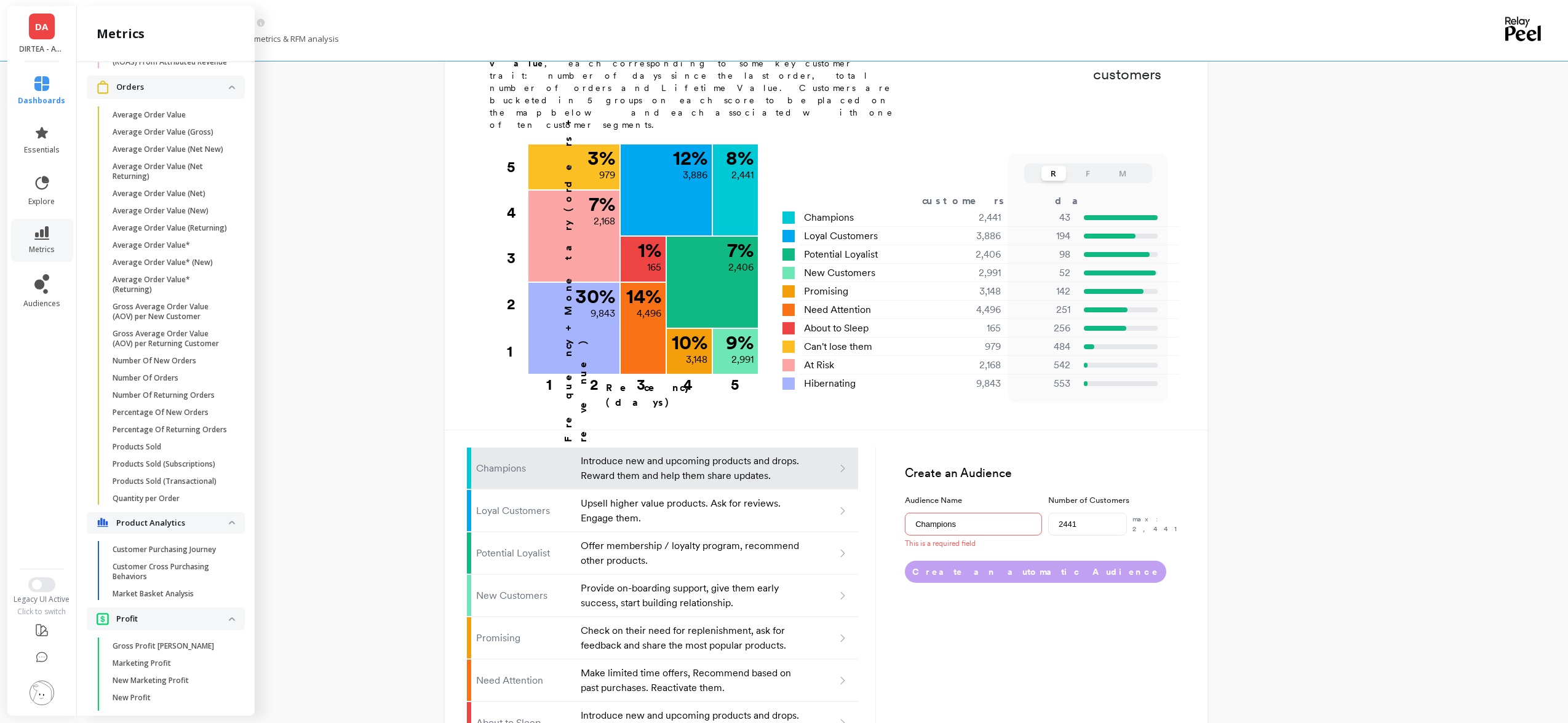
scroll to position [1453, 0]
click at [159, 392] on p "Number Of Orders" at bounding box center [145, 391] width 65 height 10
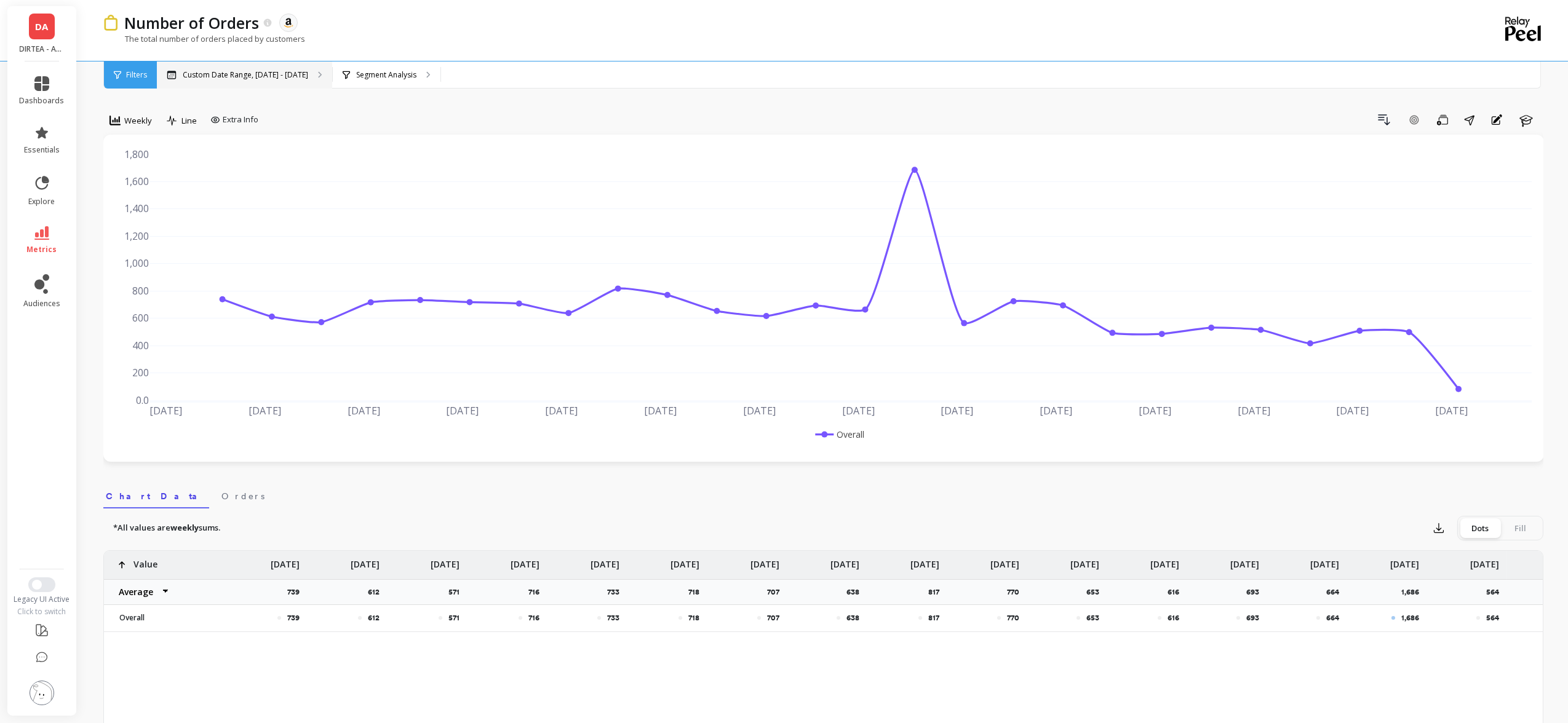
click at [221, 73] on p "Custom Date Range, [DATE] - [DATE]" at bounding box center [246, 74] width 125 height 10
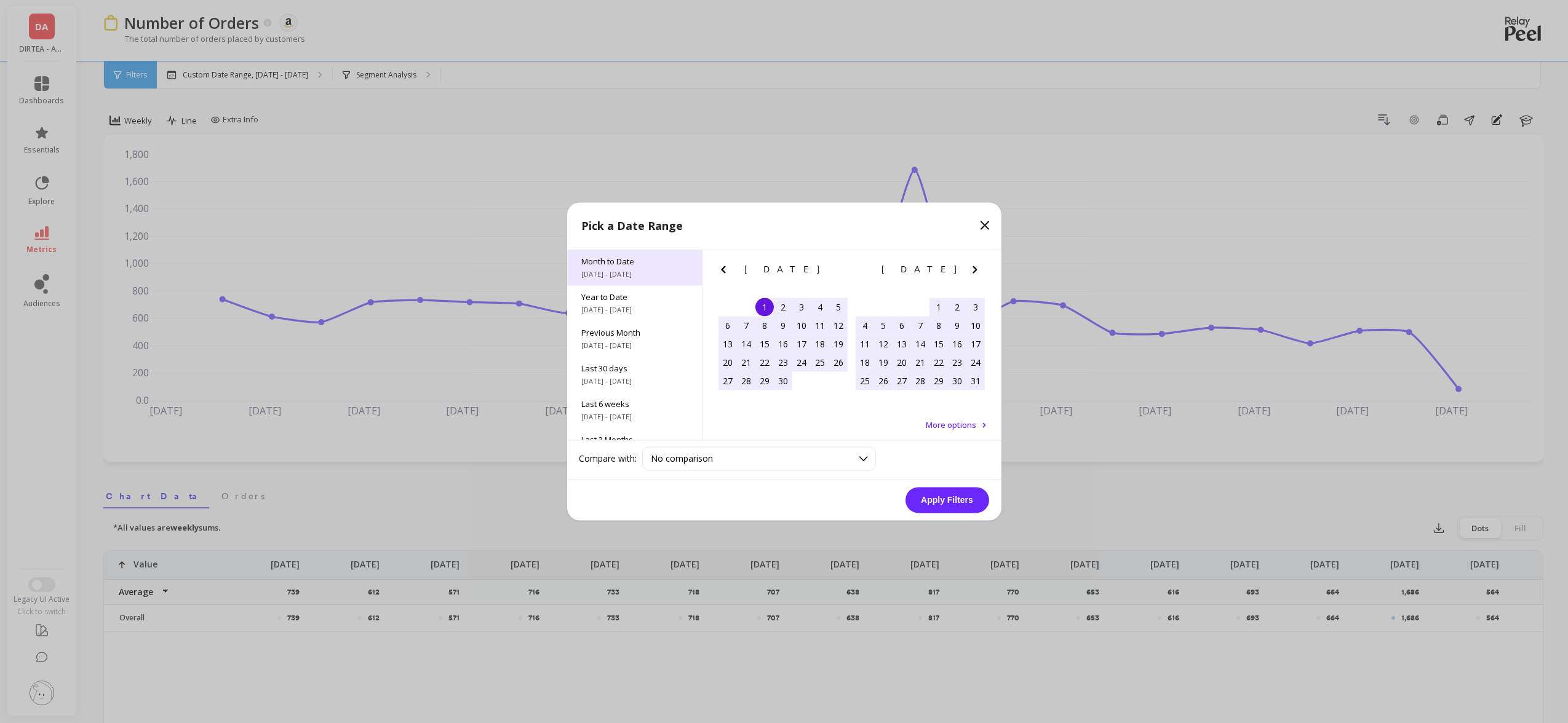
click at [625, 268] on div "Month to Date 9/1/2025 - 9/23/2025" at bounding box center [634, 268] width 134 height 36
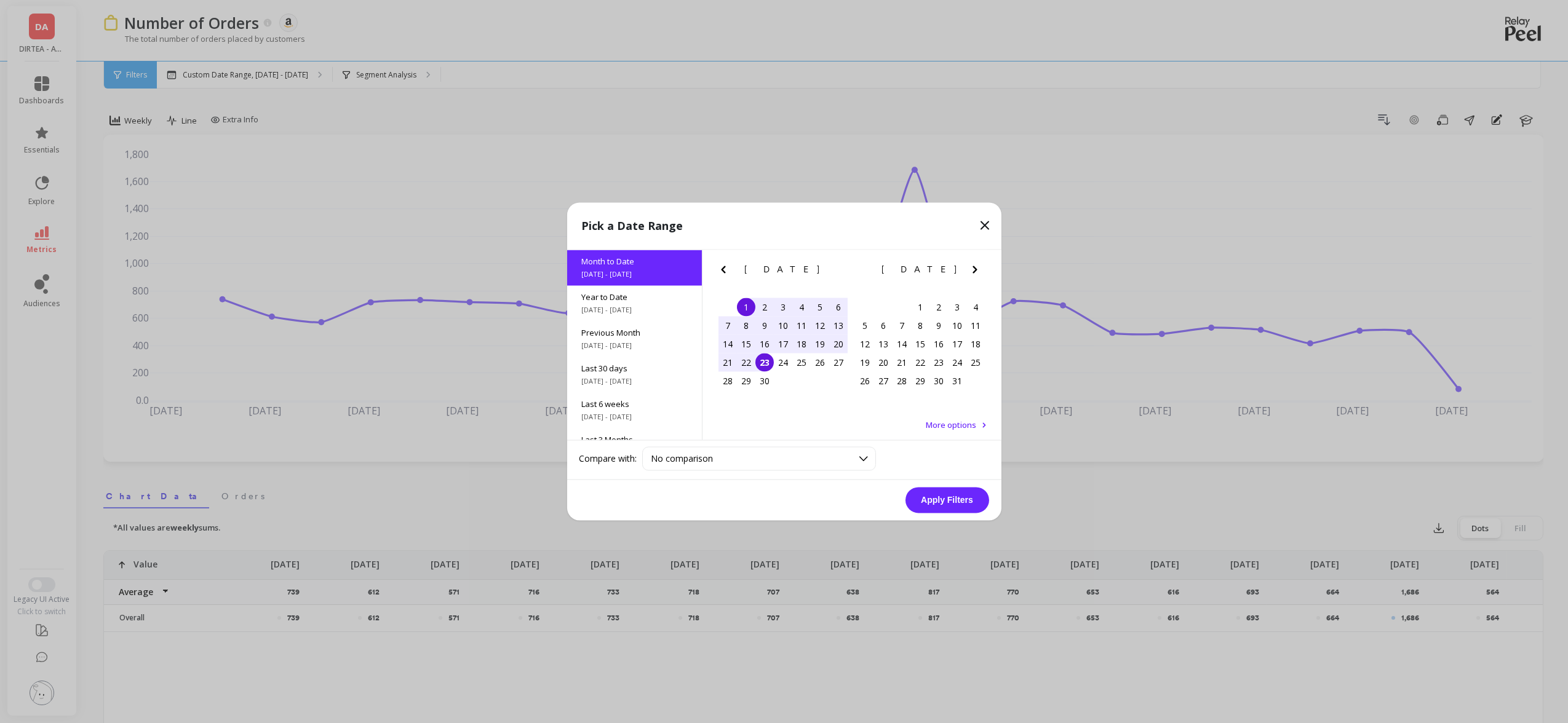
click at [955, 503] on button "Apply Filters" at bounding box center [946, 500] width 83 height 26
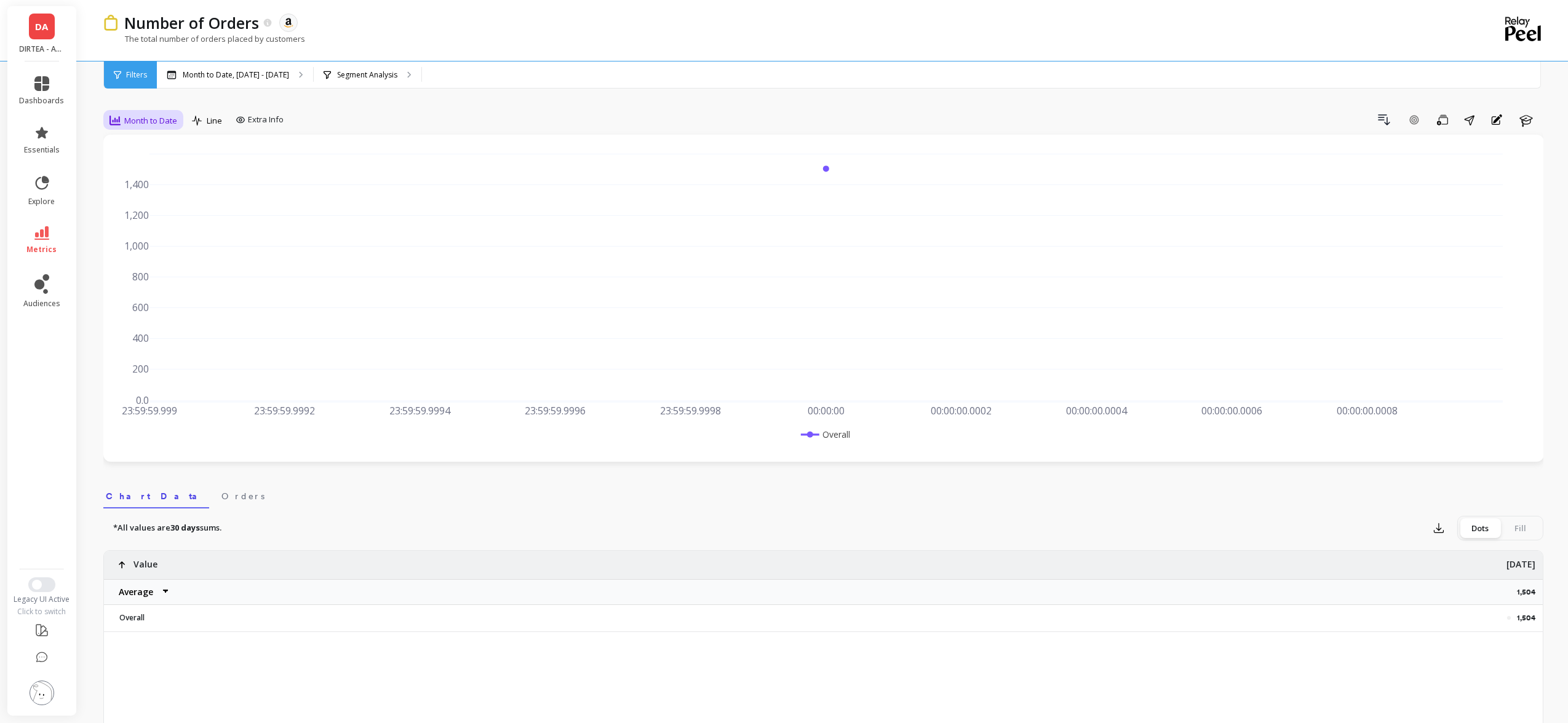
click at [136, 125] on span "Month to Date" at bounding box center [151, 120] width 53 height 12
click at [162, 179] on div "Daily" at bounding box center [149, 172] width 85 height 22
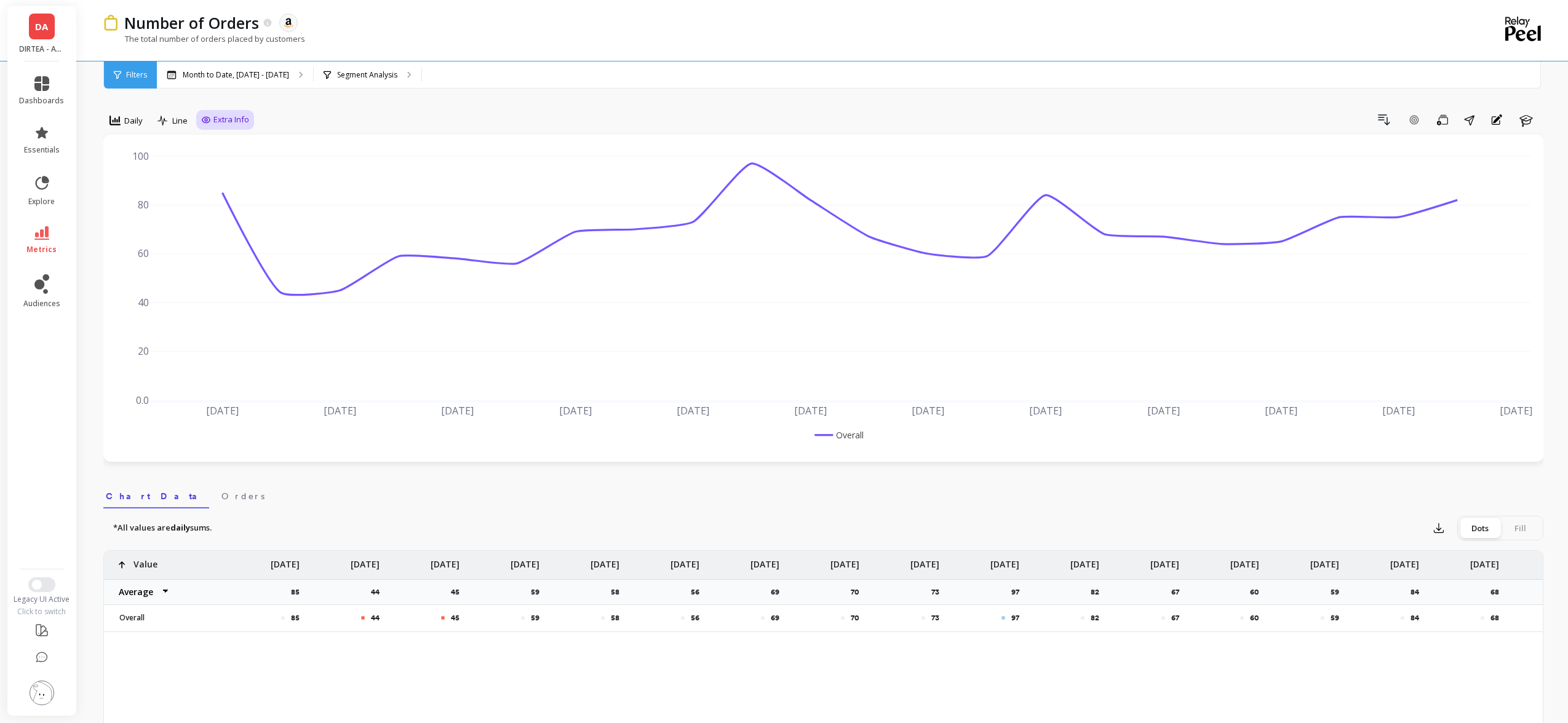
click at [218, 125] on span "Extra Info" at bounding box center [231, 120] width 36 height 13
click at [215, 193] on input "Values" at bounding box center [228, 192] width 43 height 13
checkbox input "true"
click at [378, 73] on p "Segment Analysis" at bounding box center [366, 74] width 60 height 10
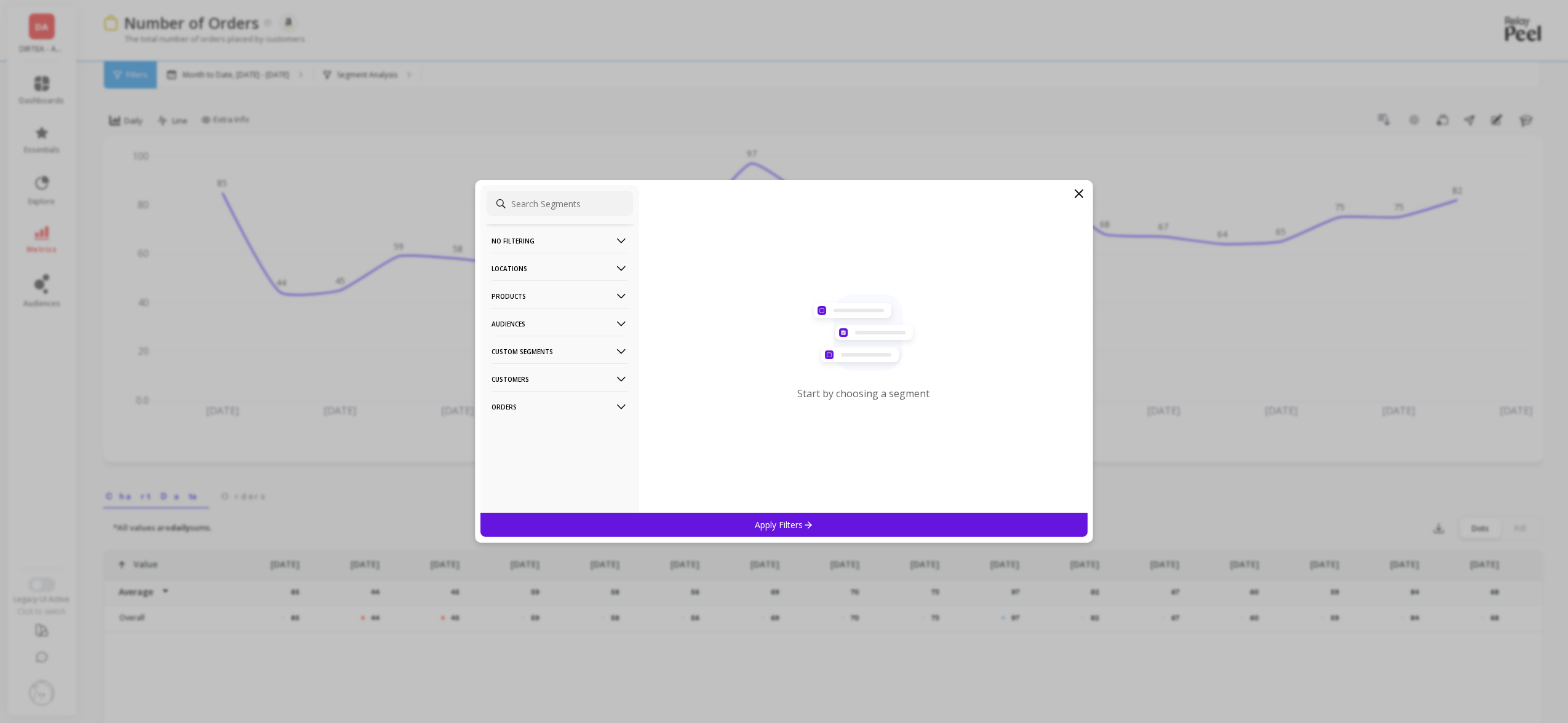
click at [551, 293] on p "Products" at bounding box center [559, 296] width 136 height 31
click at [522, 366] on div "SKUs" at bounding box center [559, 363] width 146 height 20
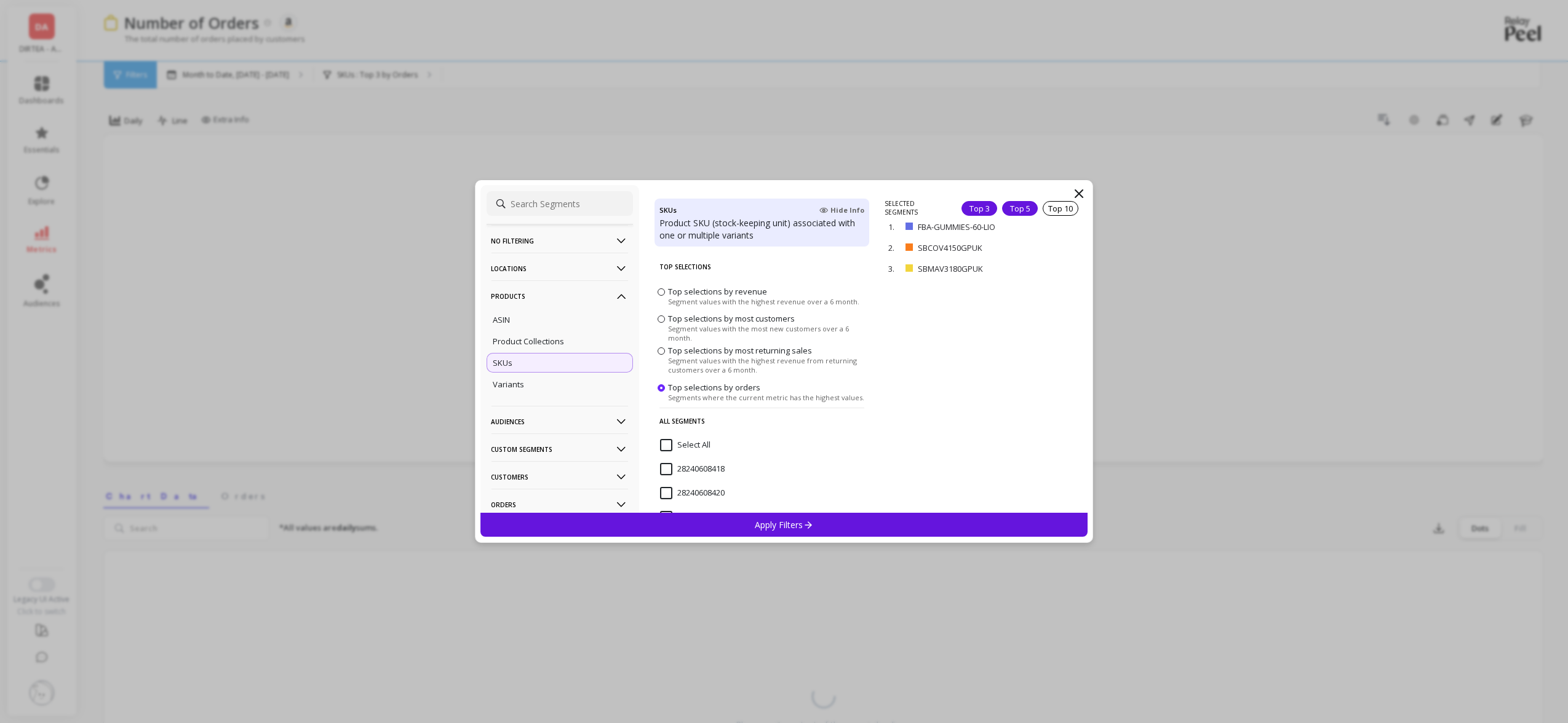
click at [1009, 206] on div "Top 5" at bounding box center [1020, 208] width 36 height 14
click at [853, 522] on div "Apply Filters" at bounding box center [784, 524] width 607 height 24
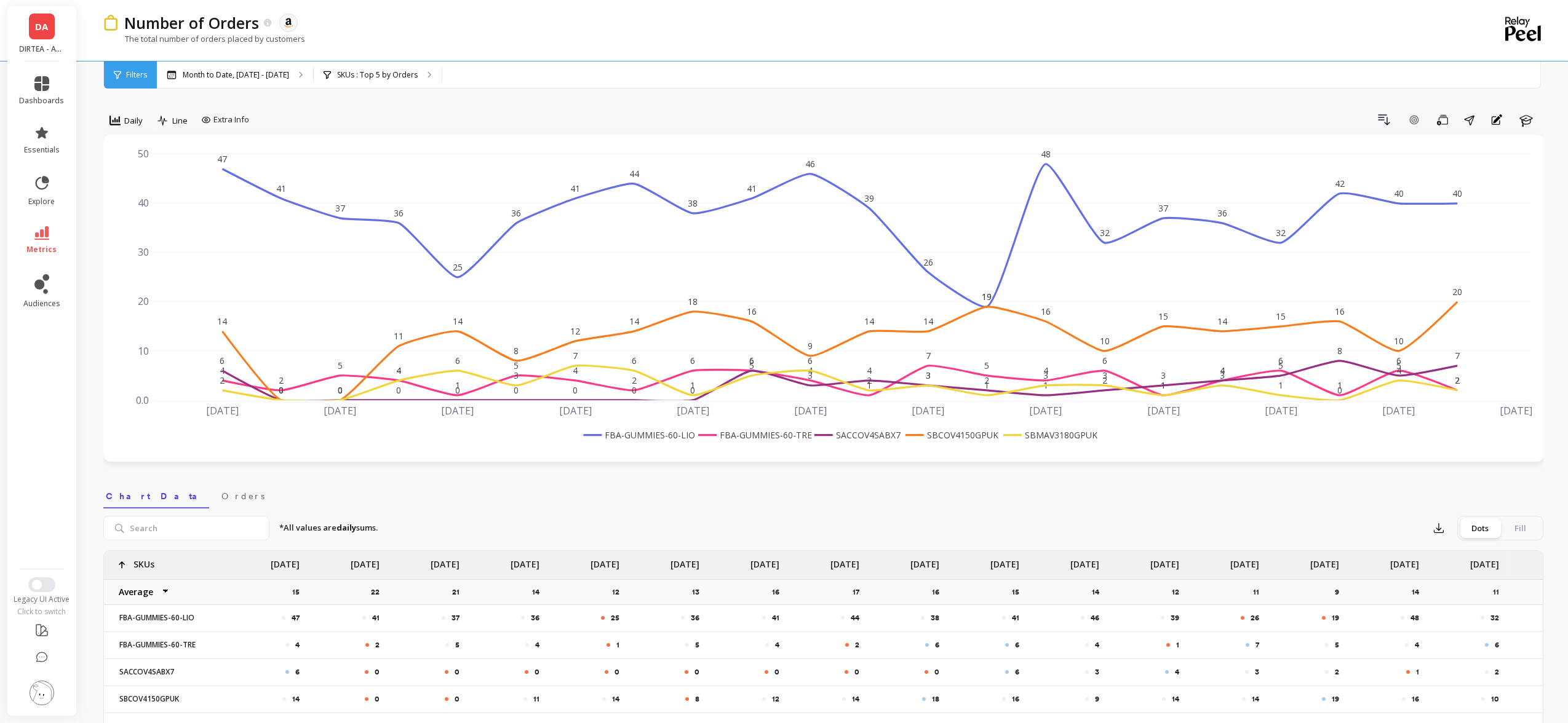
click at [771, 435] on rect at bounding box center [753, 435] width 115 height 13
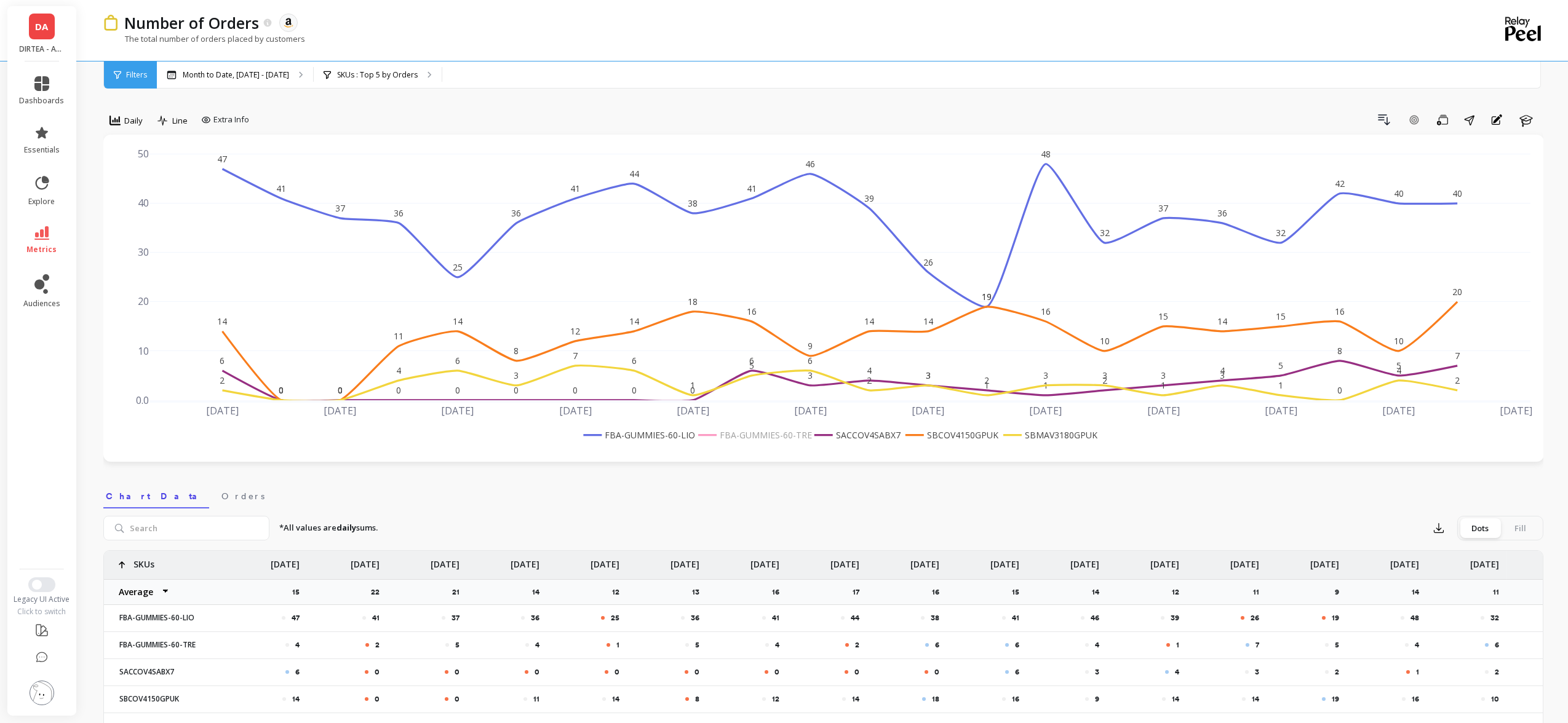
click at [771, 435] on rect at bounding box center [753, 435] width 115 height 13
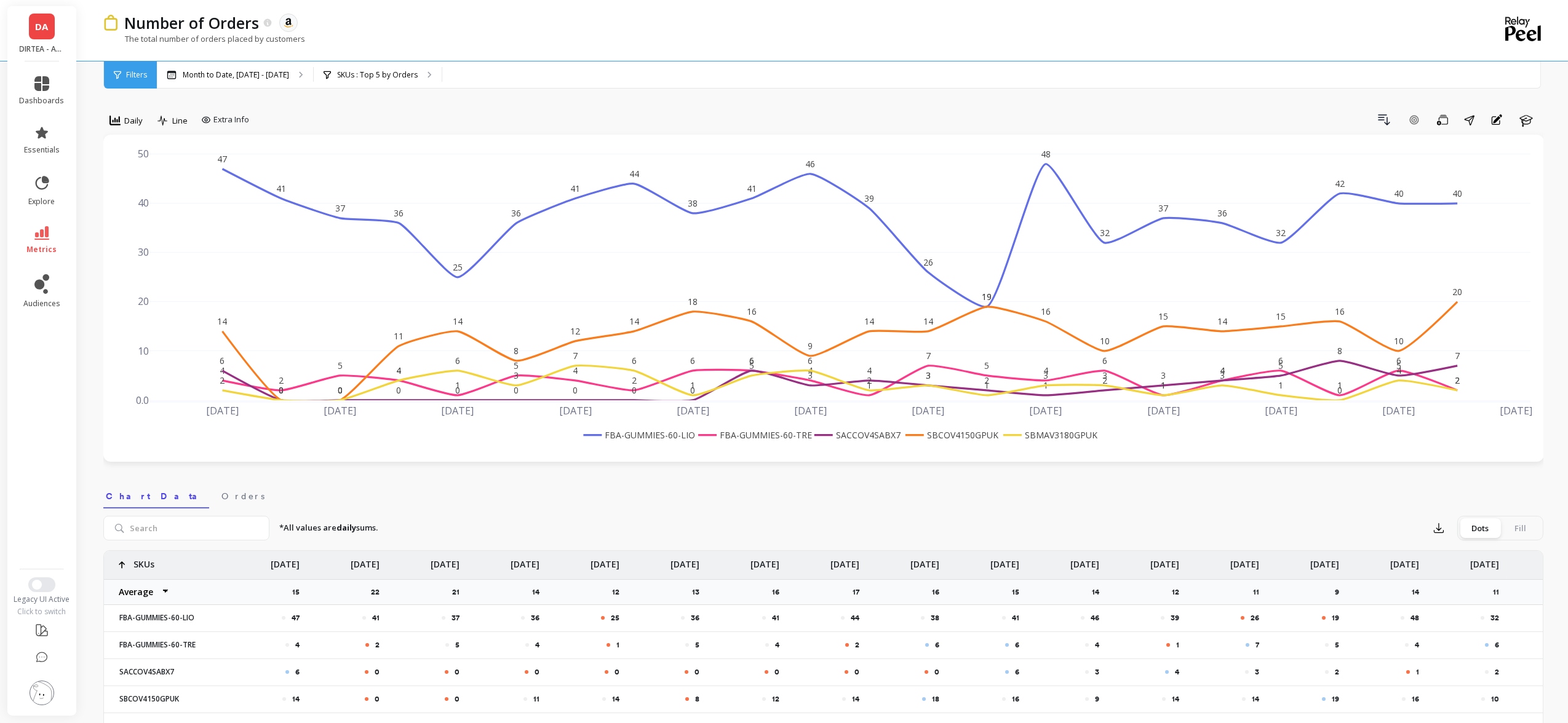
click at [777, 435] on rect at bounding box center [753, 435] width 115 height 13
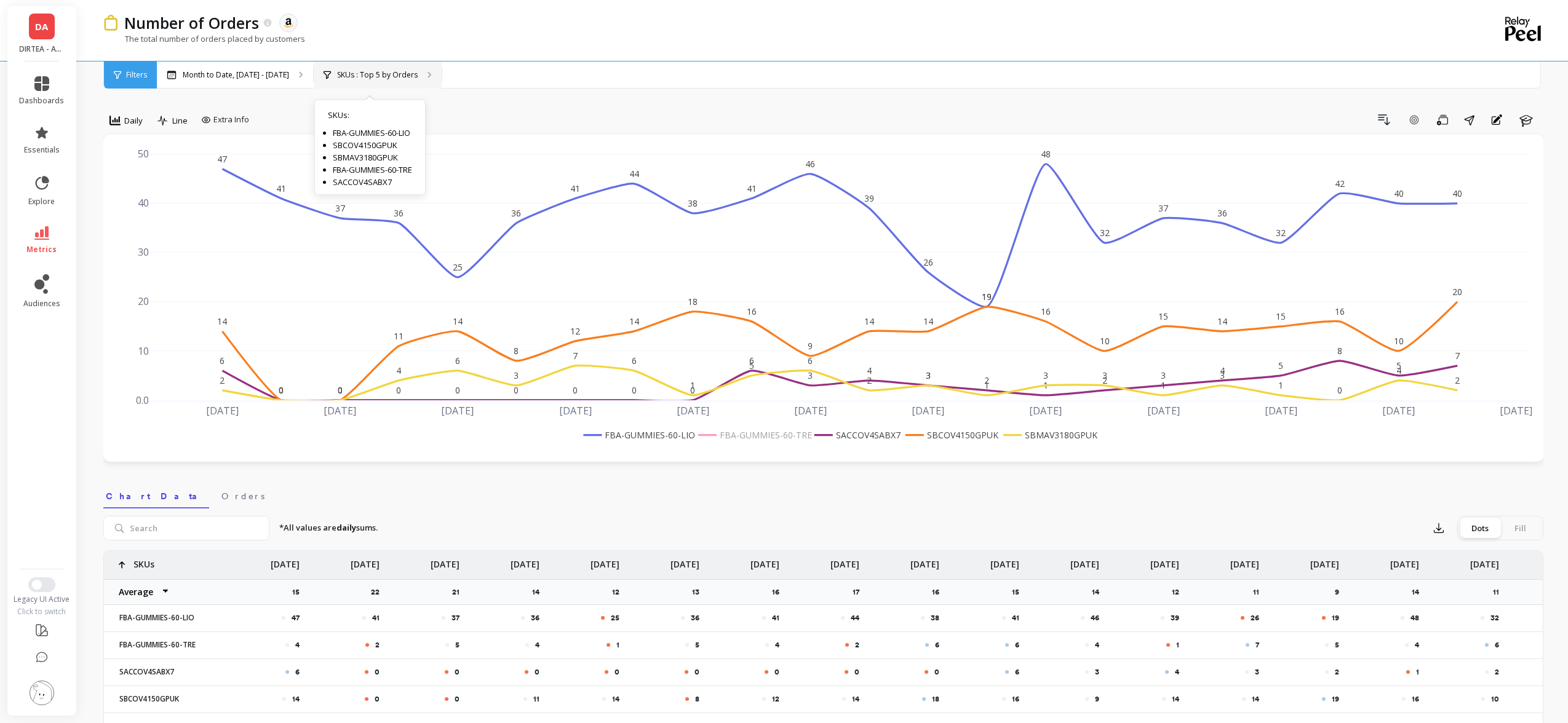
click at [360, 73] on p "SKUs : Top 5 by Orders" at bounding box center [377, 74] width 81 height 10
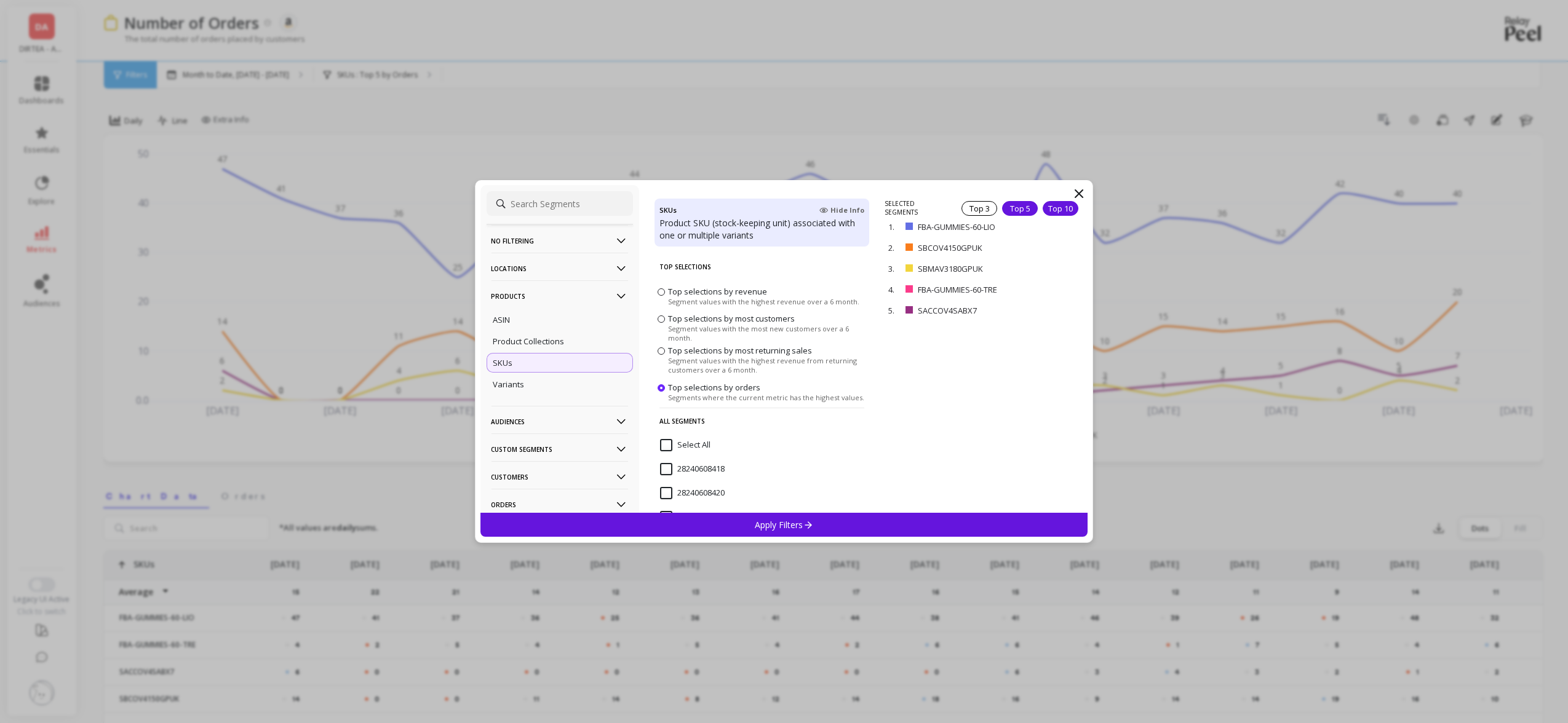
click at [1058, 205] on div "Top 10" at bounding box center [1060, 208] width 36 height 14
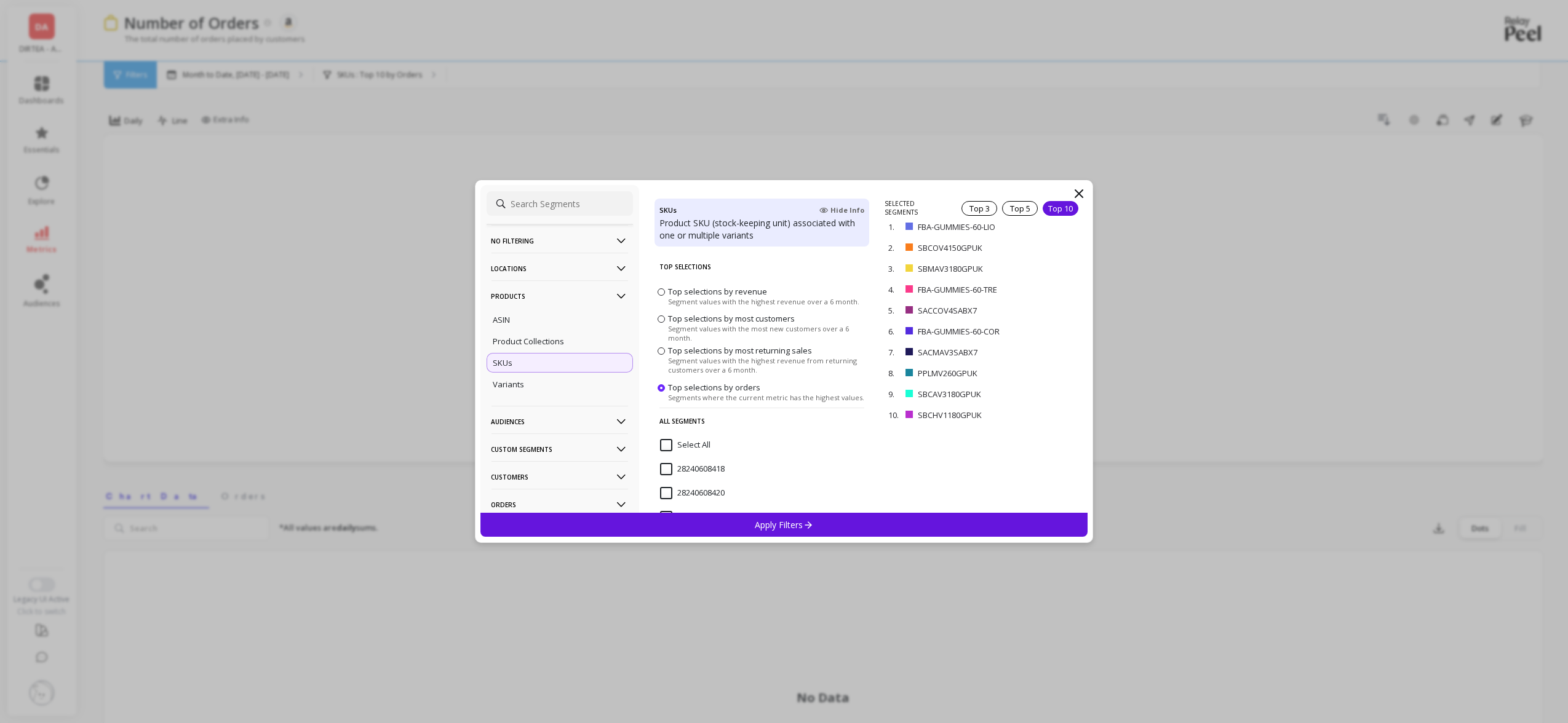
click at [897, 523] on div "Apply Filters" at bounding box center [784, 524] width 607 height 24
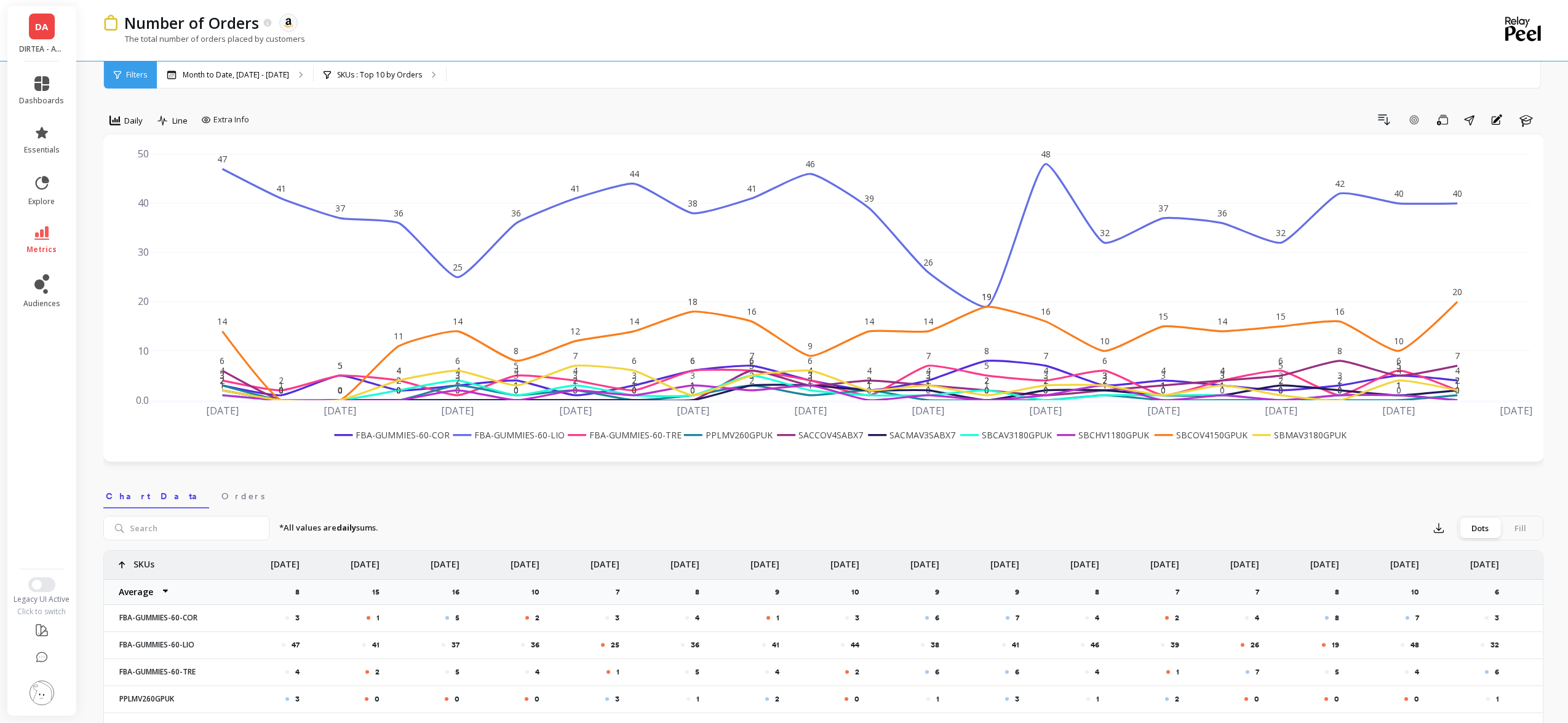
click at [538, 437] on rect at bounding box center [506, 435] width 113 height 13
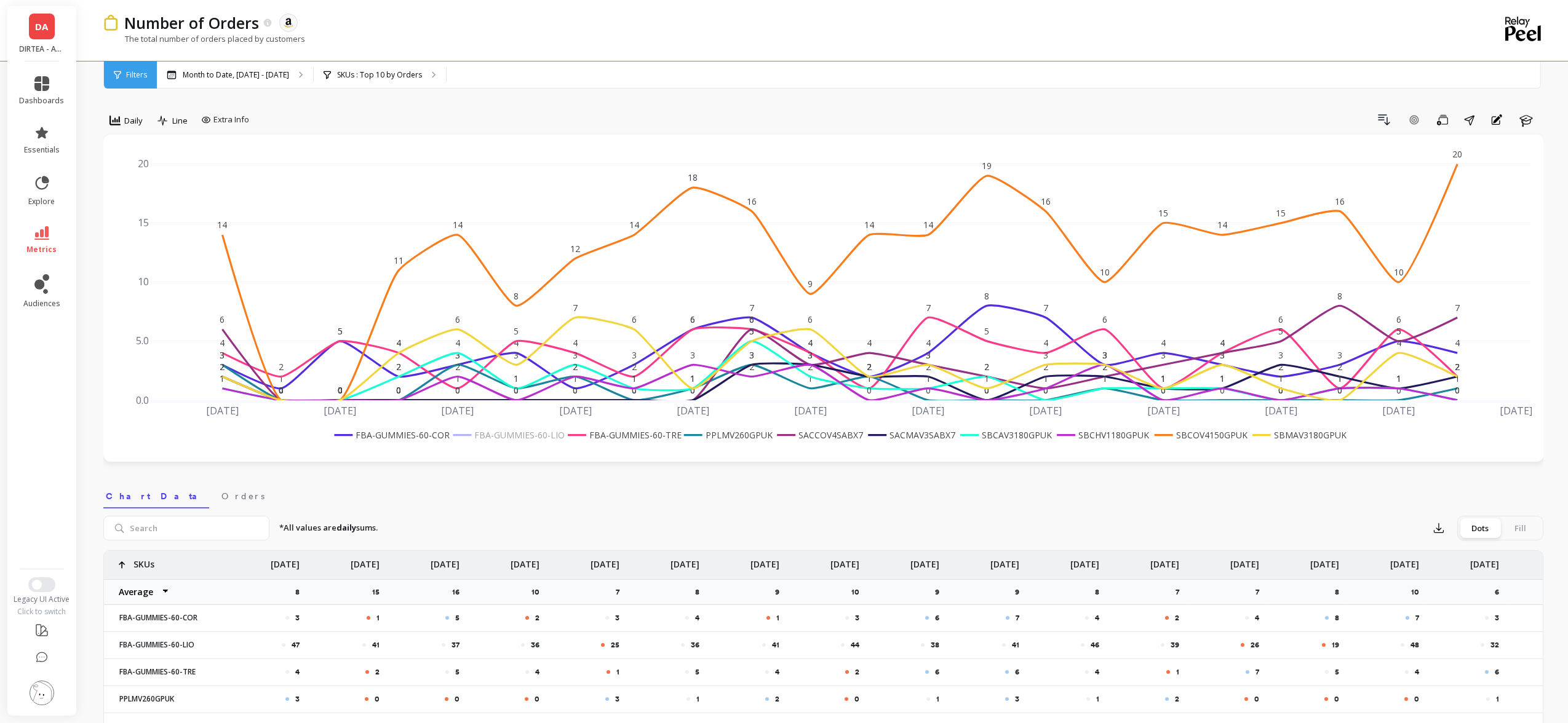
click at [633, 443] on rect at bounding box center [840, 435] width 1017 height 20
click at [635, 437] on rect at bounding box center [622, 435] width 115 height 13
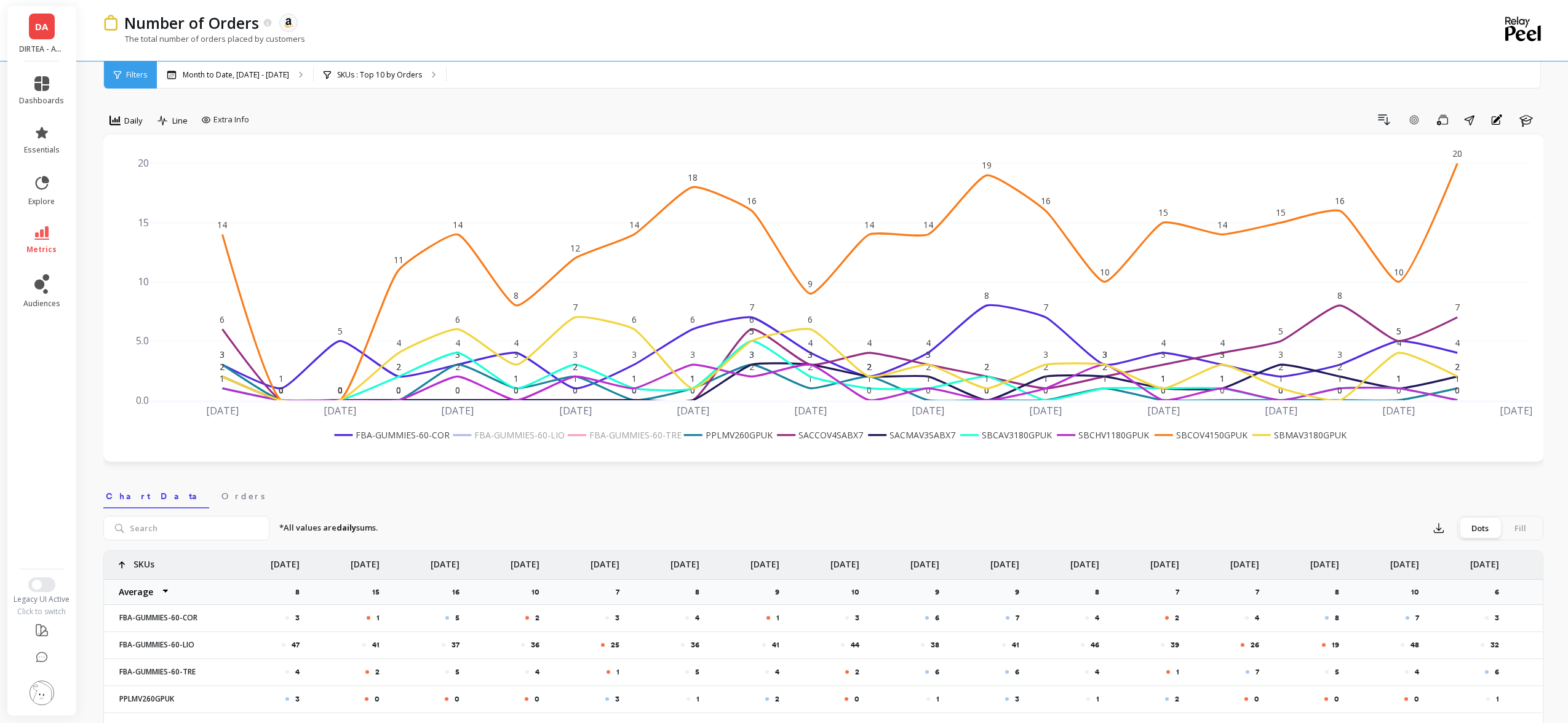
click at [723, 435] on rect at bounding box center [727, 435] width 91 height 13
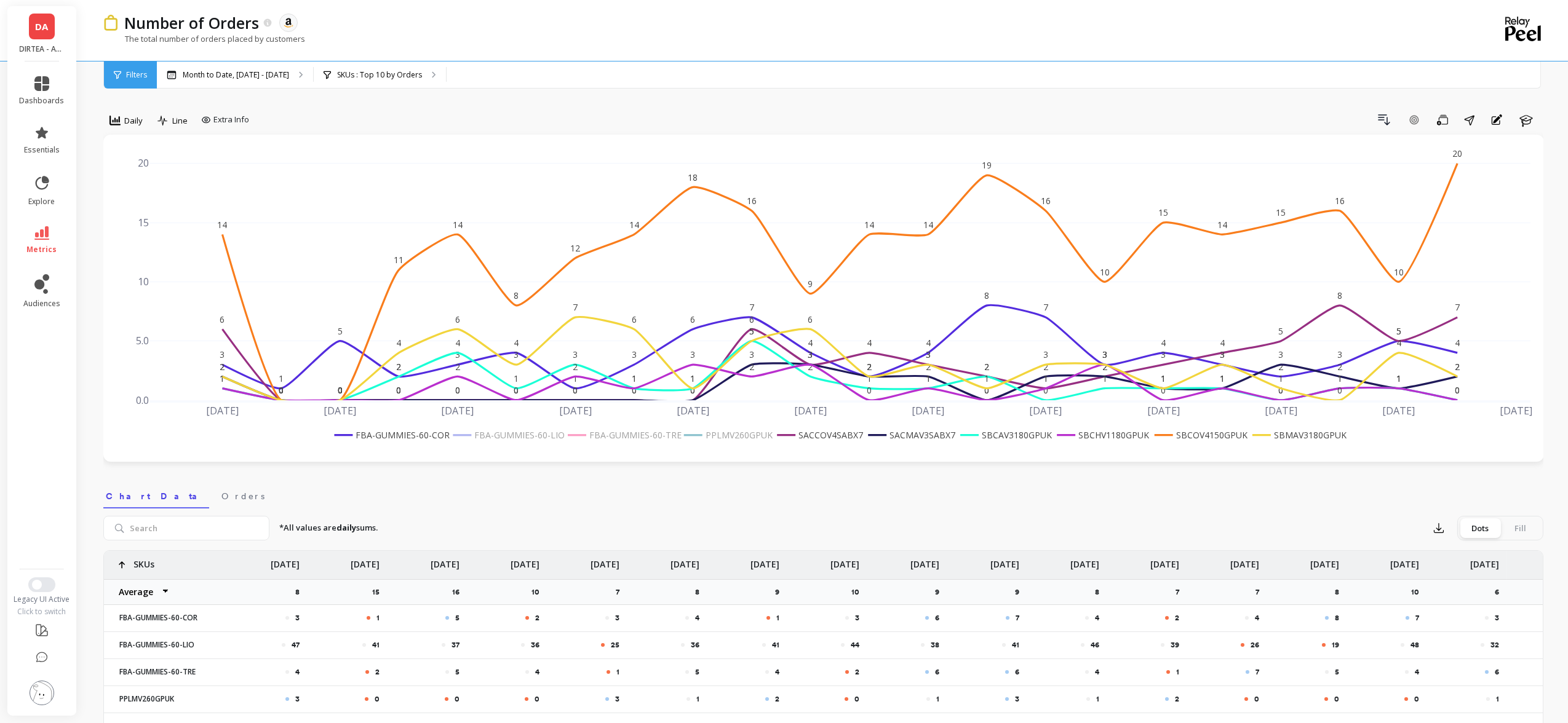
click at [821, 435] on rect at bounding box center [818, 435] width 90 height 13
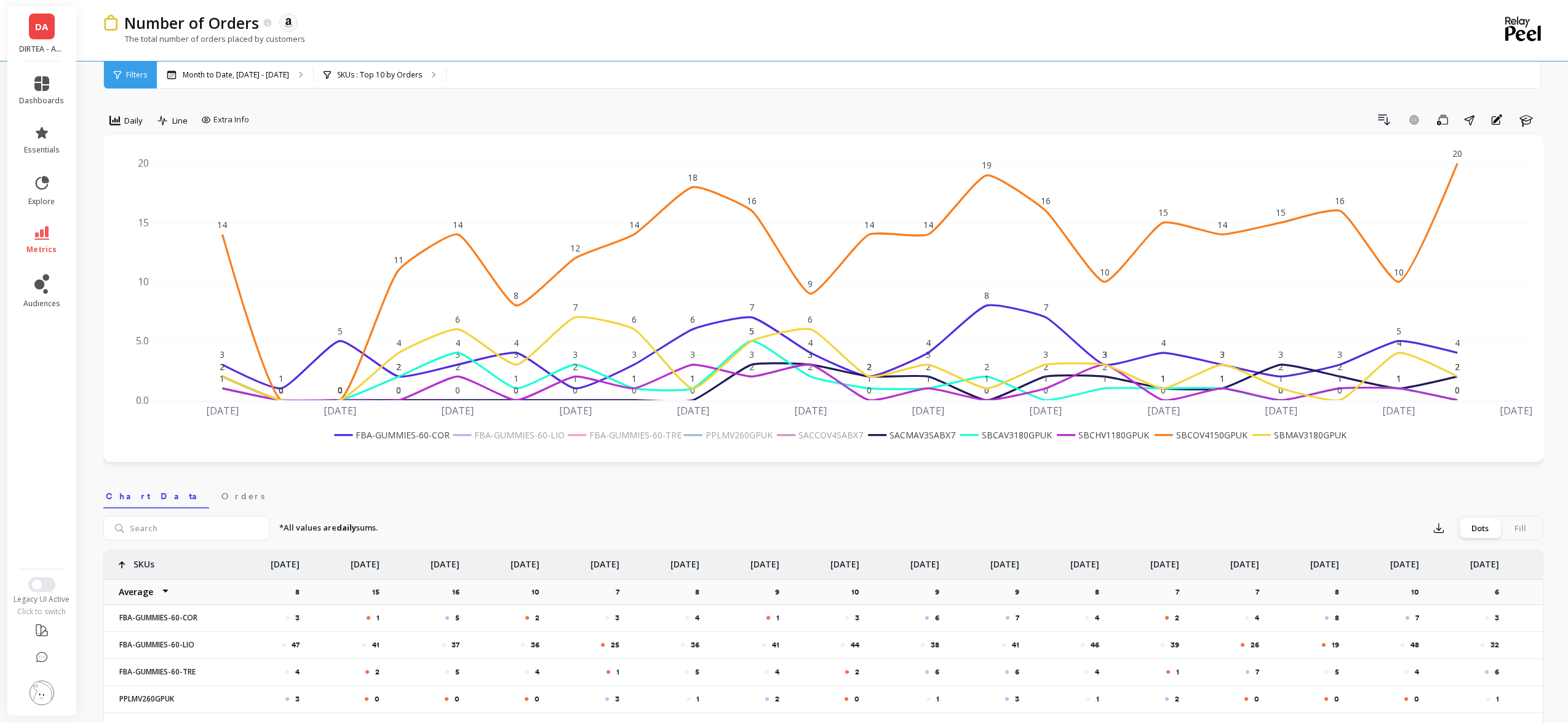
click at [921, 437] on rect at bounding box center [909, 435] width 90 height 13
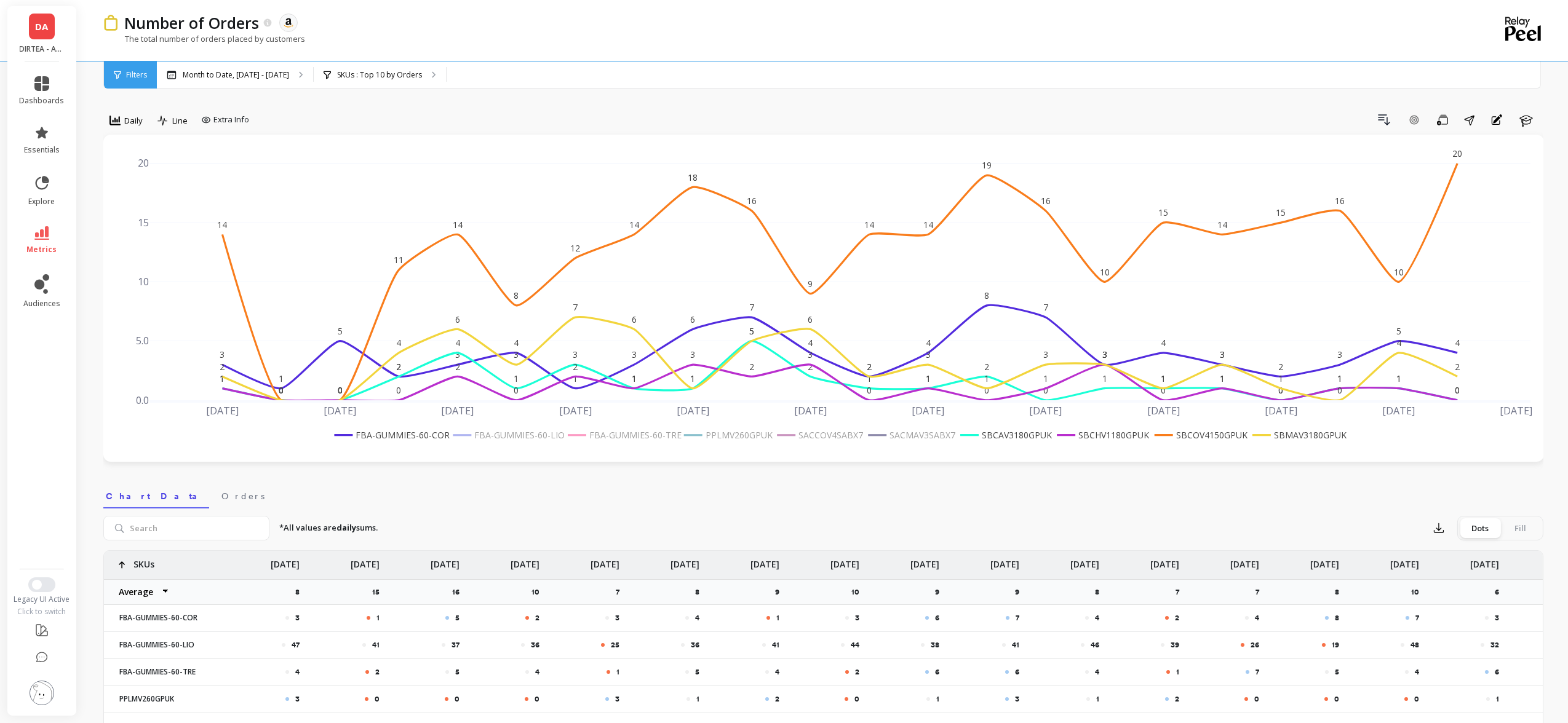
click at [1119, 436] on rect at bounding box center [1101, 435] width 96 height 13
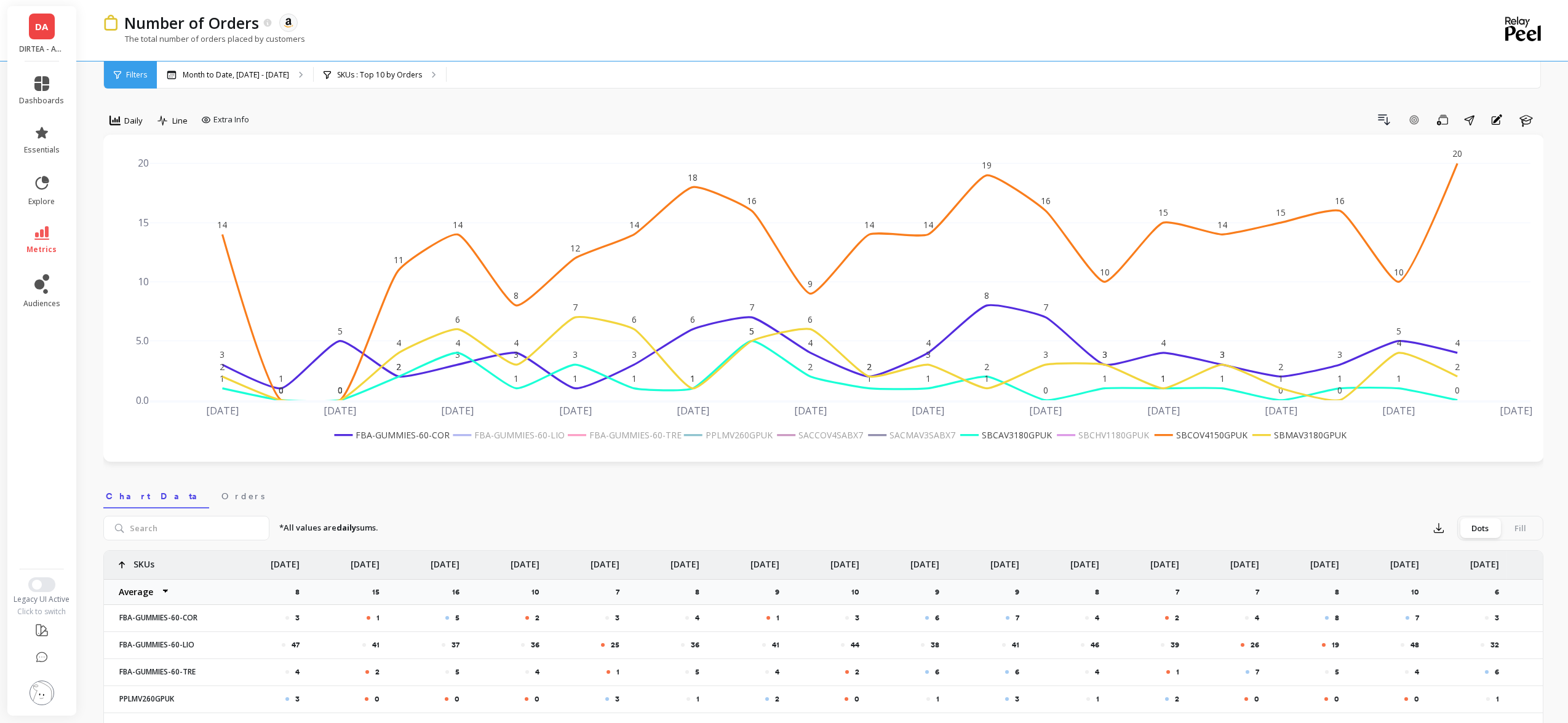
click at [1196, 436] on rect at bounding box center [1200, 435] width 97 height 13
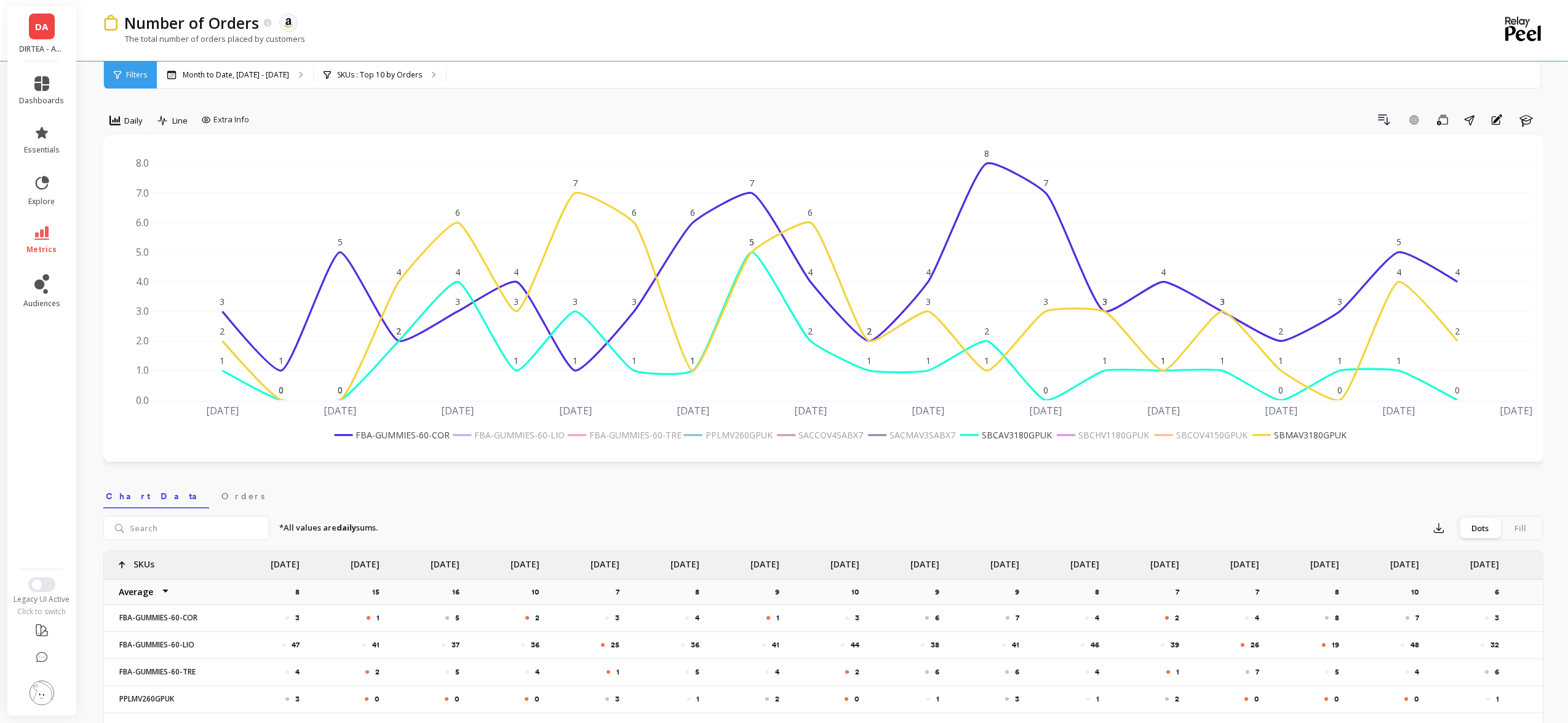
click at [386, 435] on rect at bounding box center [390, 435] width 116 height 13
